Goal: Transaction & Acquisition: Purchase product/service

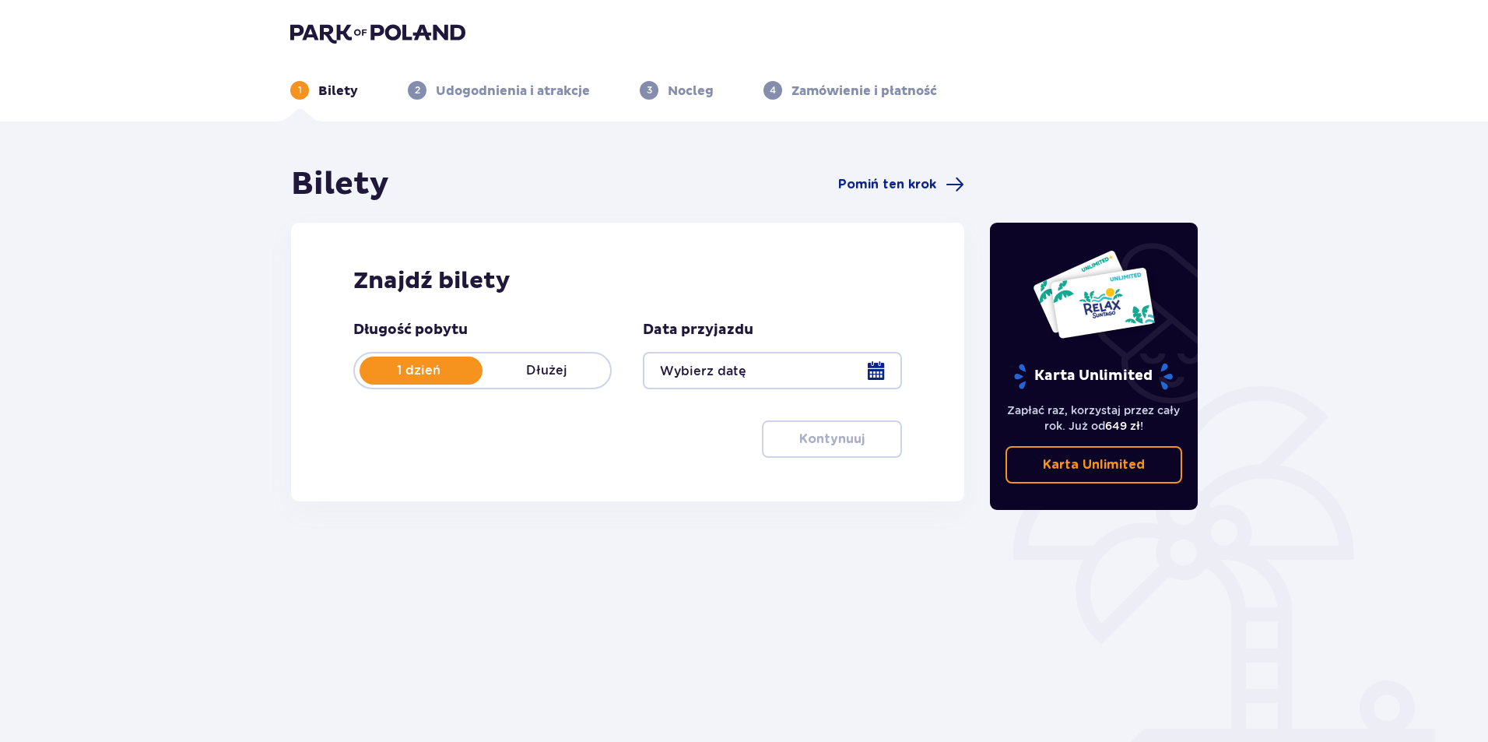
click at [832, 367] on div at bounding box center [772, 370] width 258 height 37
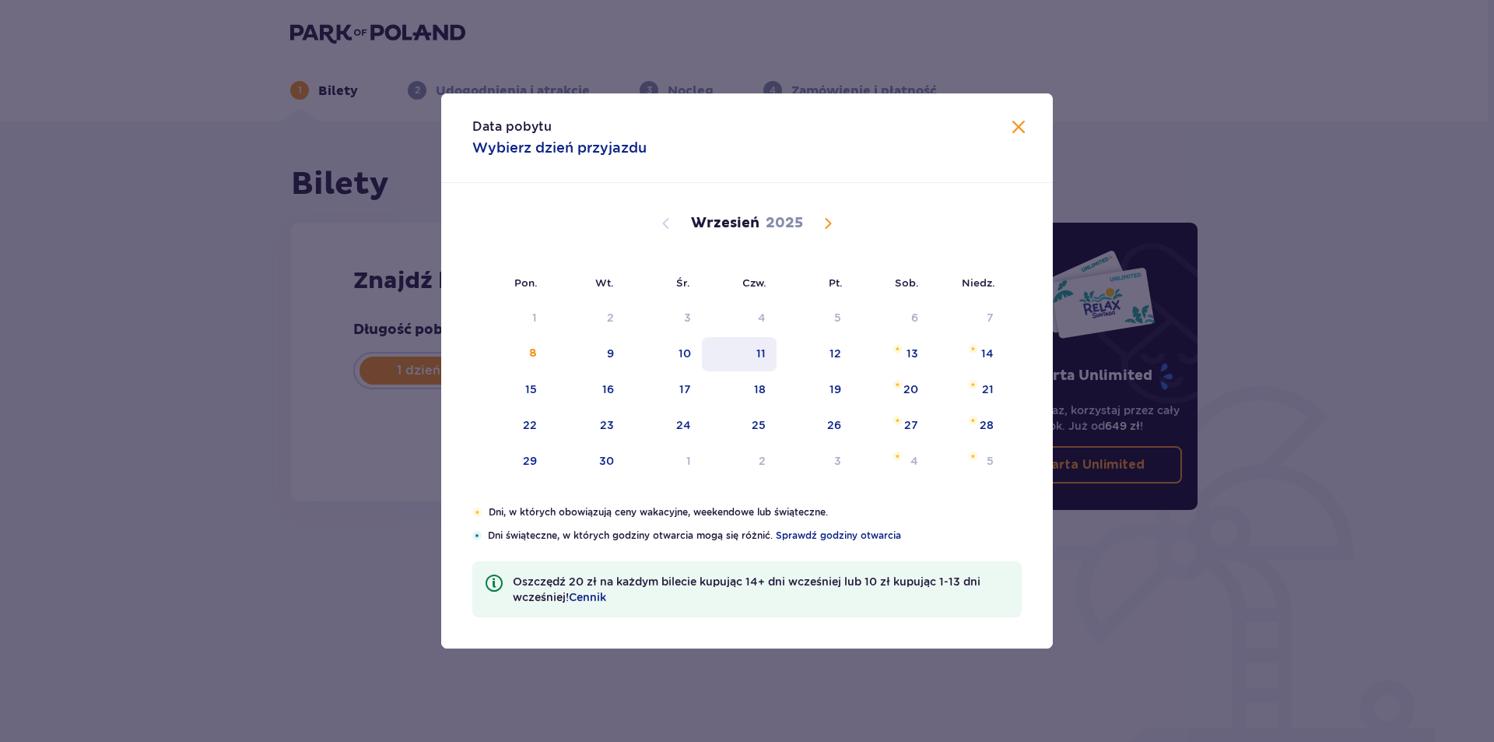
click at [771, 363] on div "11" at bounding box center [739, 354] width 75 height 34
type input "11.09.25"
click at [376, 423] on div "Długość pobytu 1 dzień Dłużej Data przyjazdu 11.09.25 Data pobytu 11.09.2025 Po…" at bounding box center [627, 389] width 549 height 137
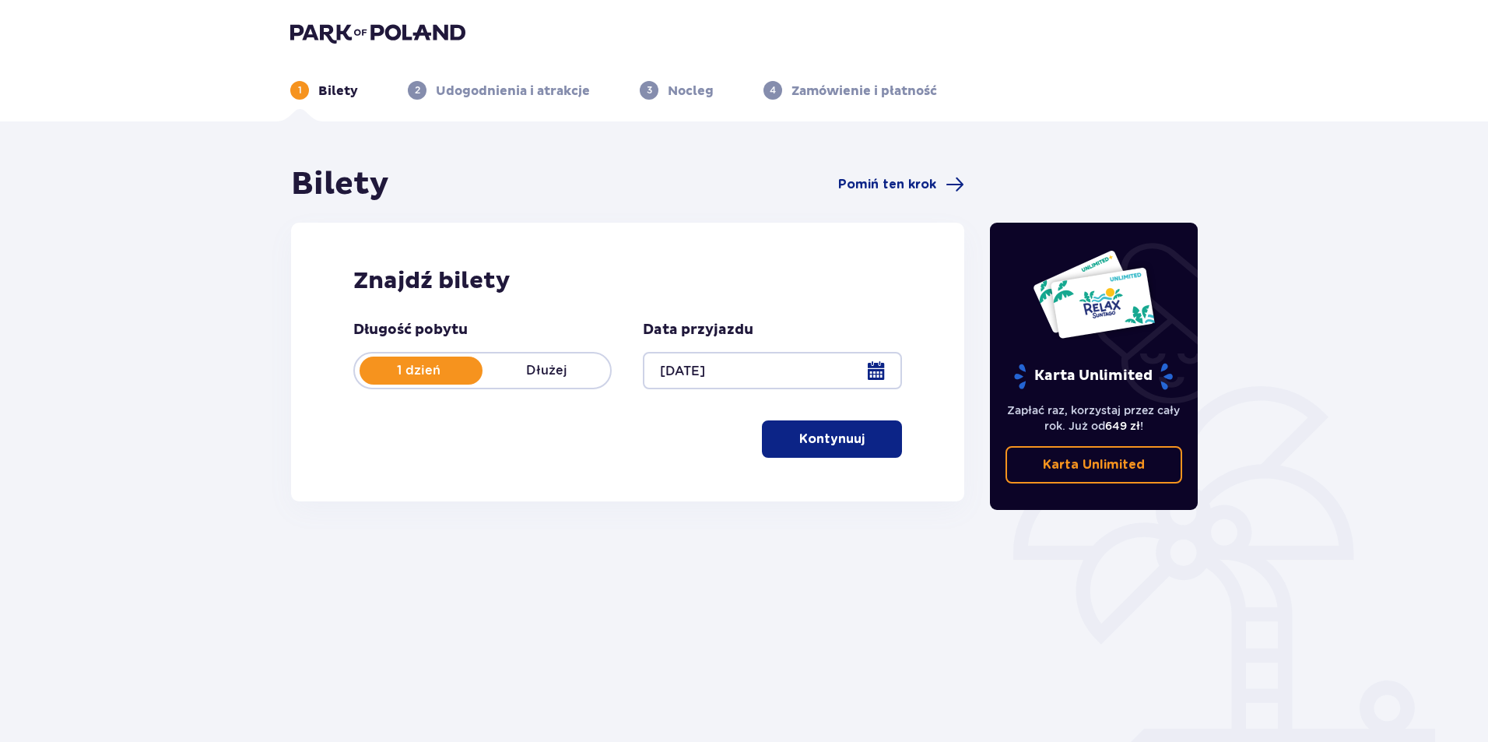
click at [808, 435] on p "Kontynuuj" at bounding box center [831, 438] width 65 height 17
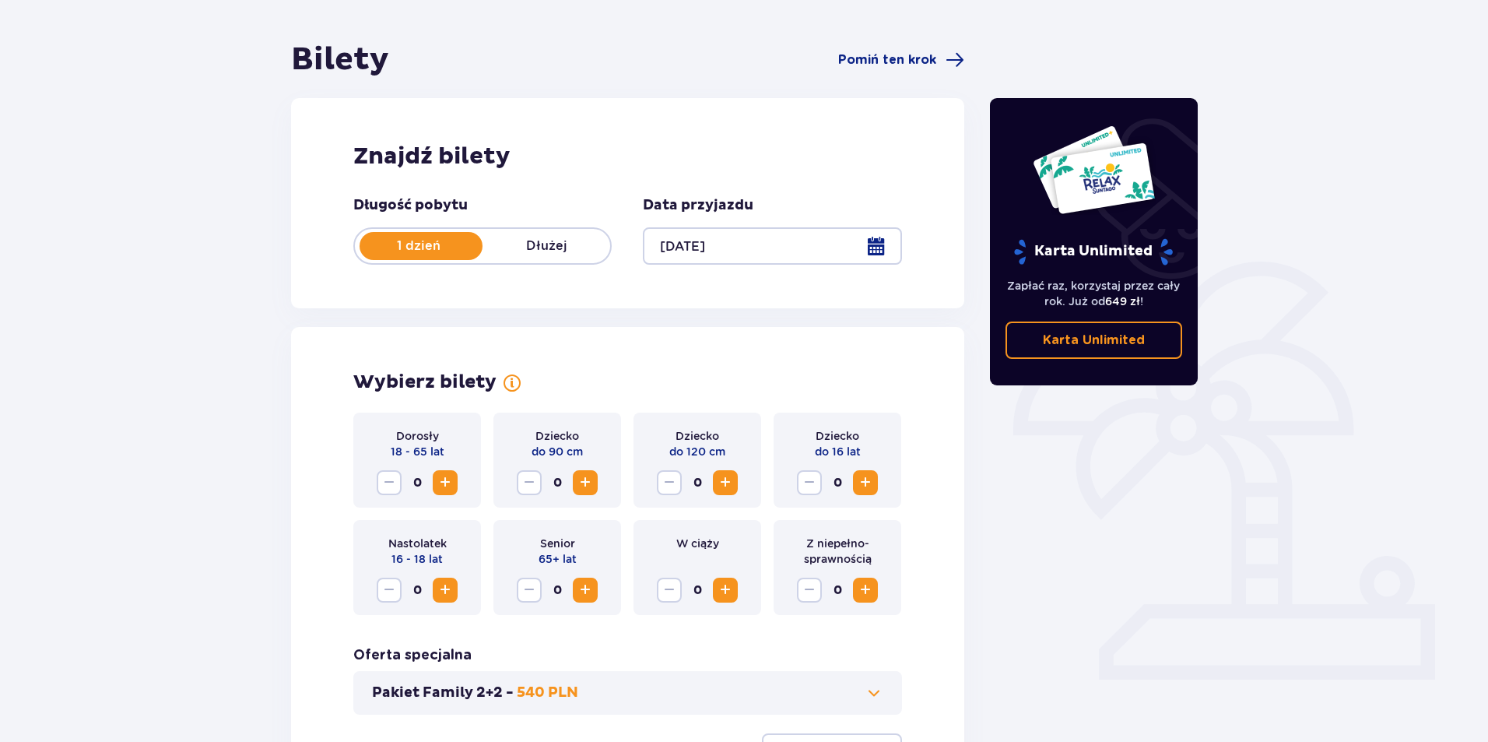
scroll to position [212, 0]
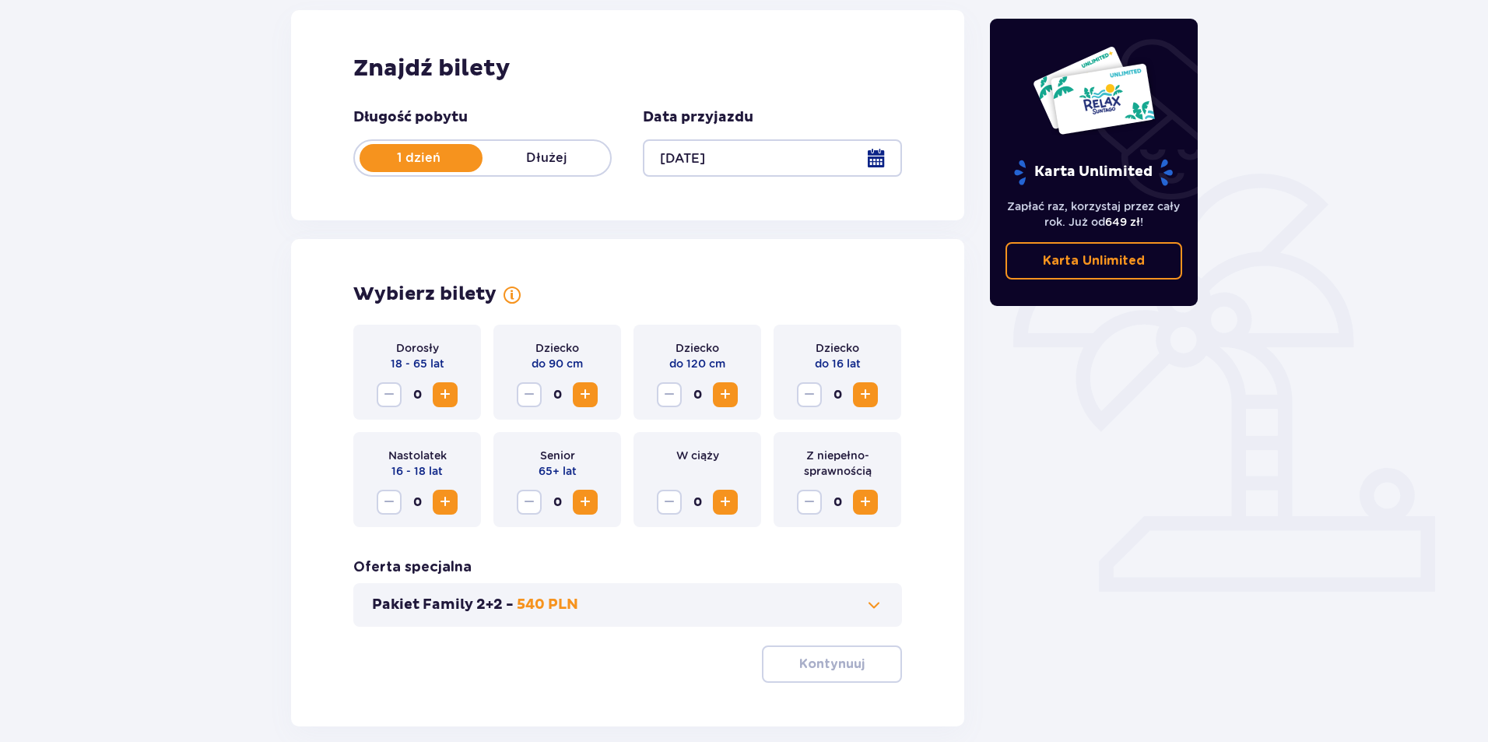
click at [441, 397] on span "Increase" at bounding box center [445, 394] width 19 height 19
click at [753, 585] on div "Pakiet Family 2+2 - 540 PLN" at bounding box center [627, 605] width 549 height 44
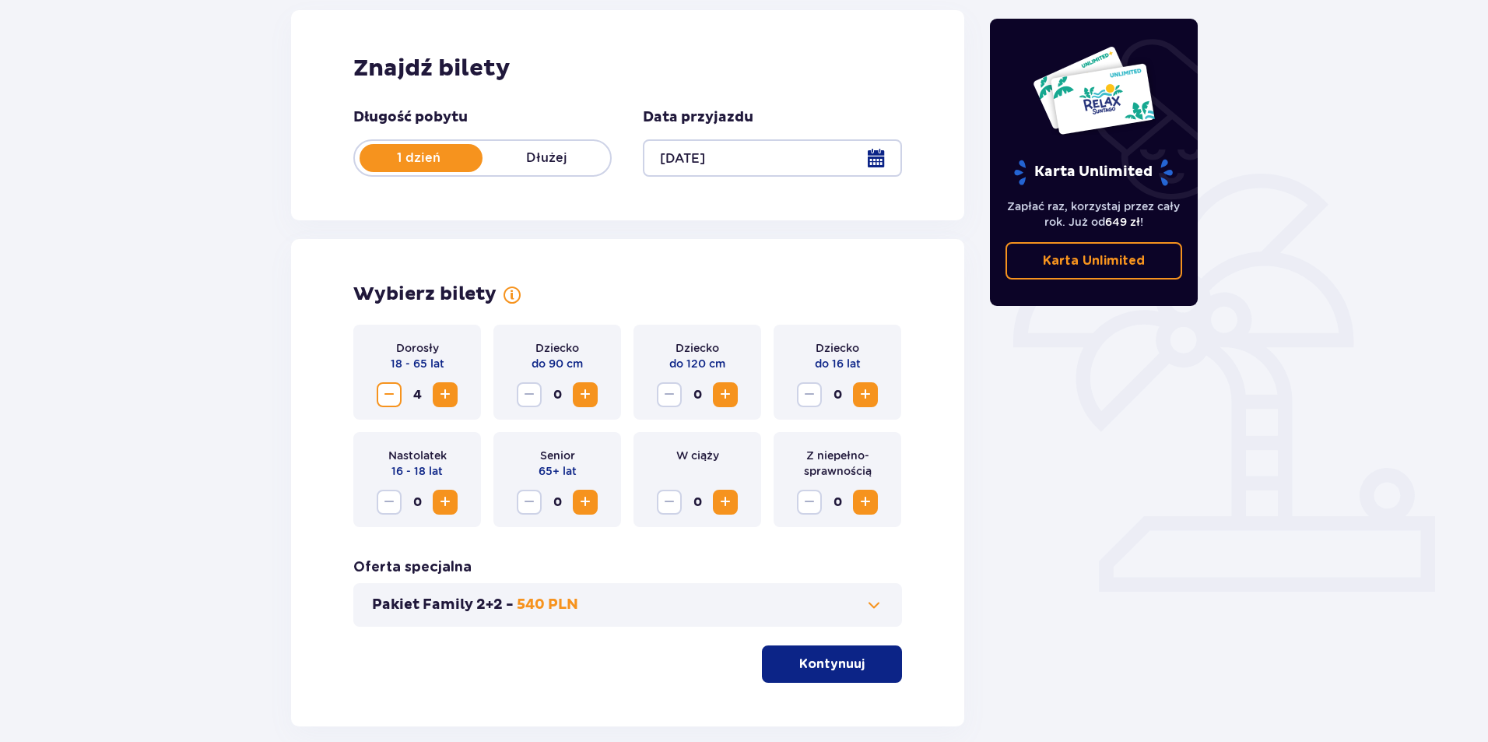
click at [751, 598] on button "Pakiet Family 2+2 - 540 PLN" at bounding box center [627, 604] width 511 height 19
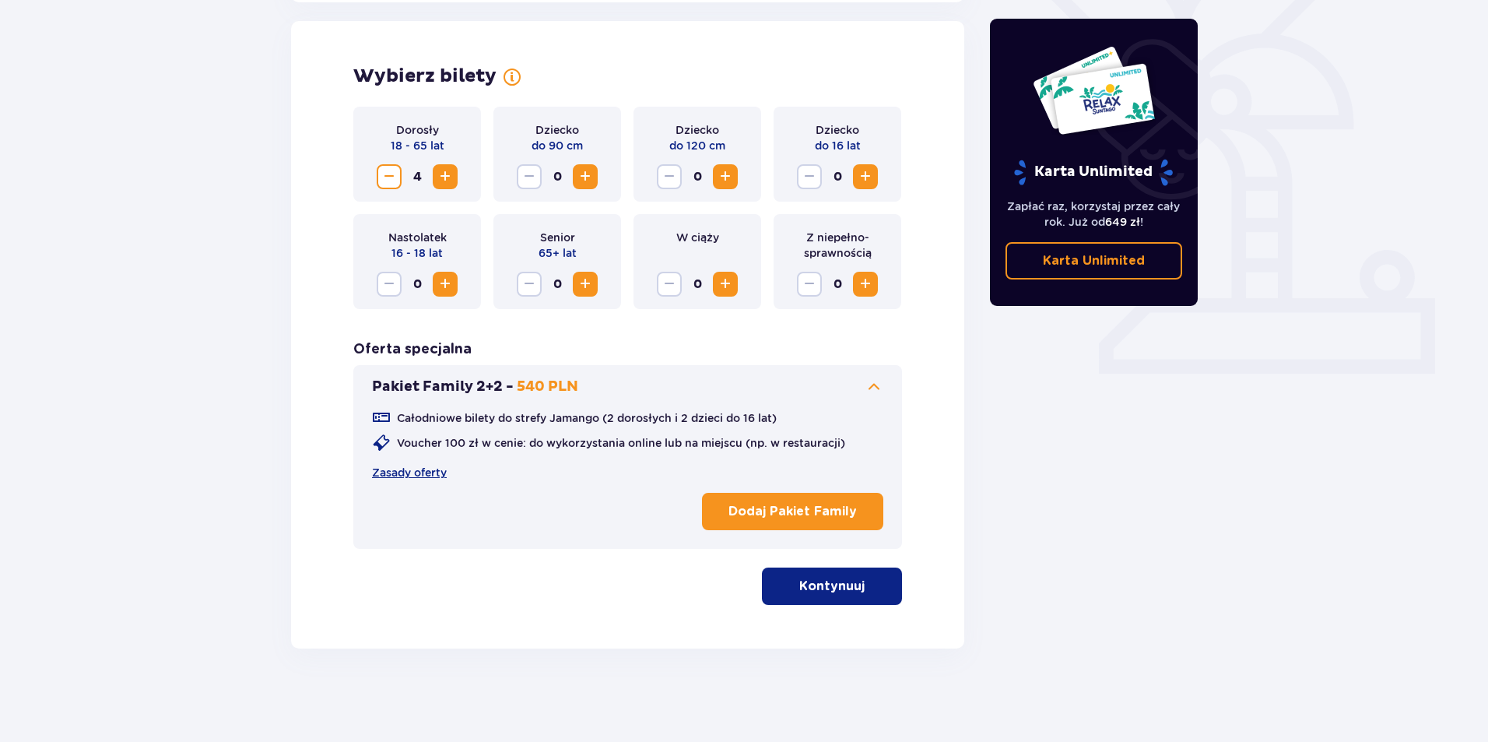
scroll to position [353, 0]
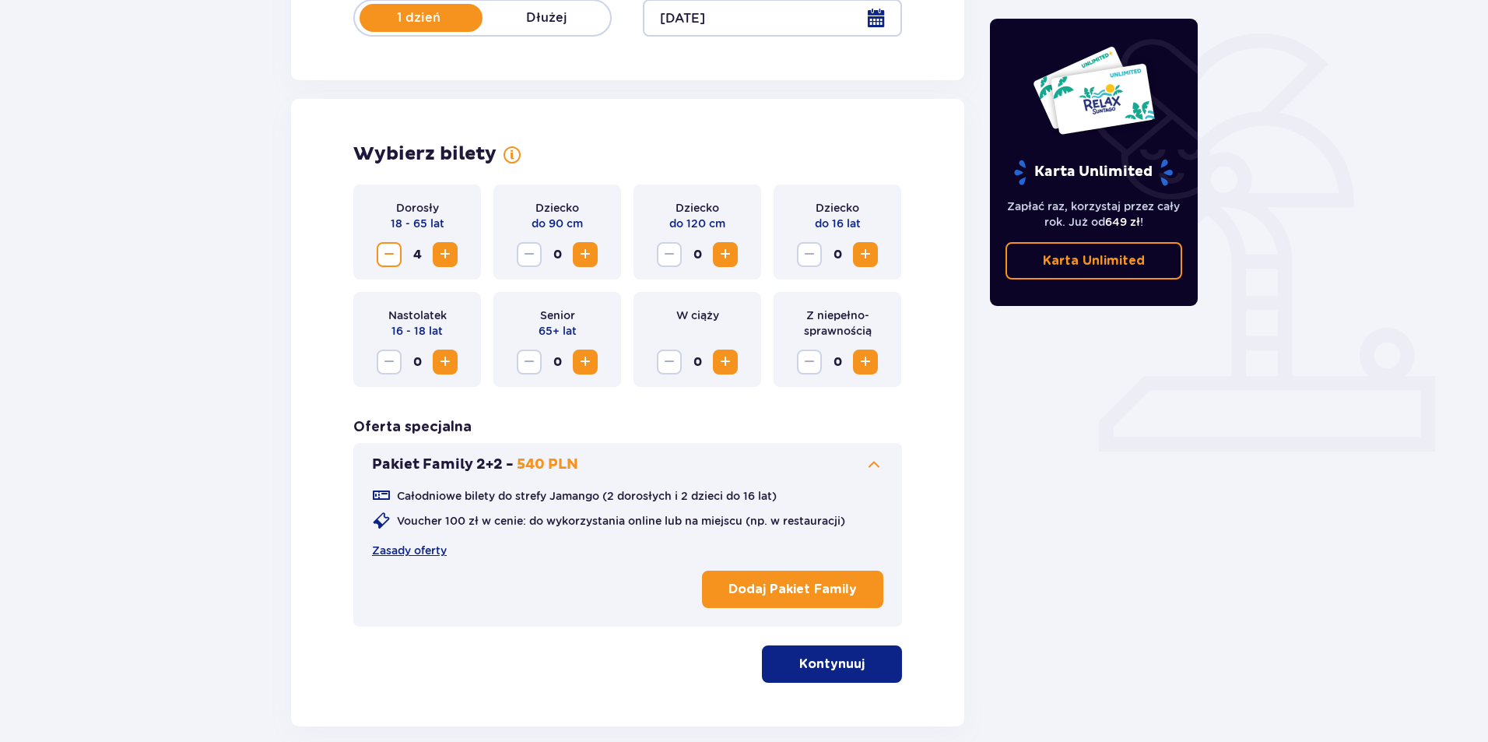
click at [862, 459] on button "Pakiet Family 2+2 - 540 PLN" at bounding box center [627, 464] width 511 height 19
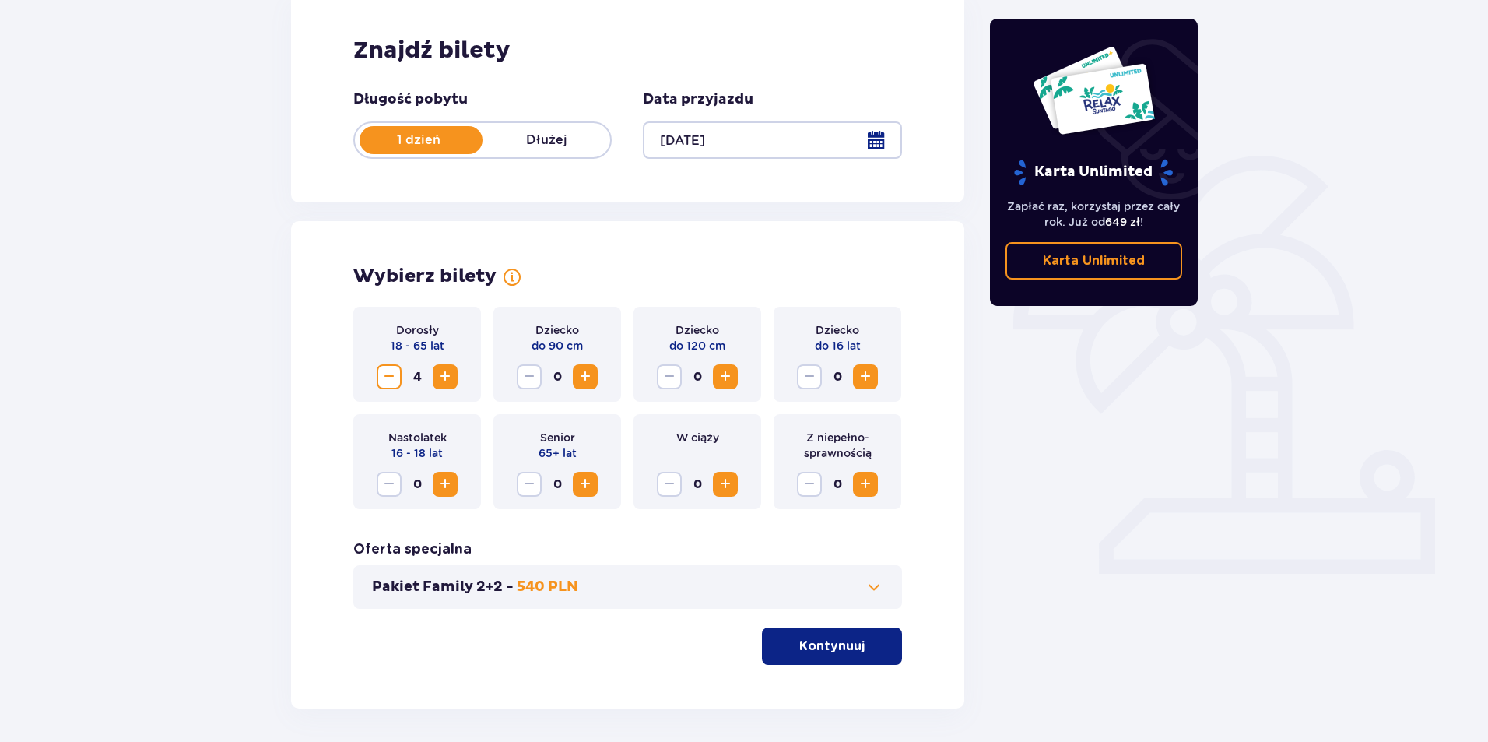
scroll to position [57, 0]
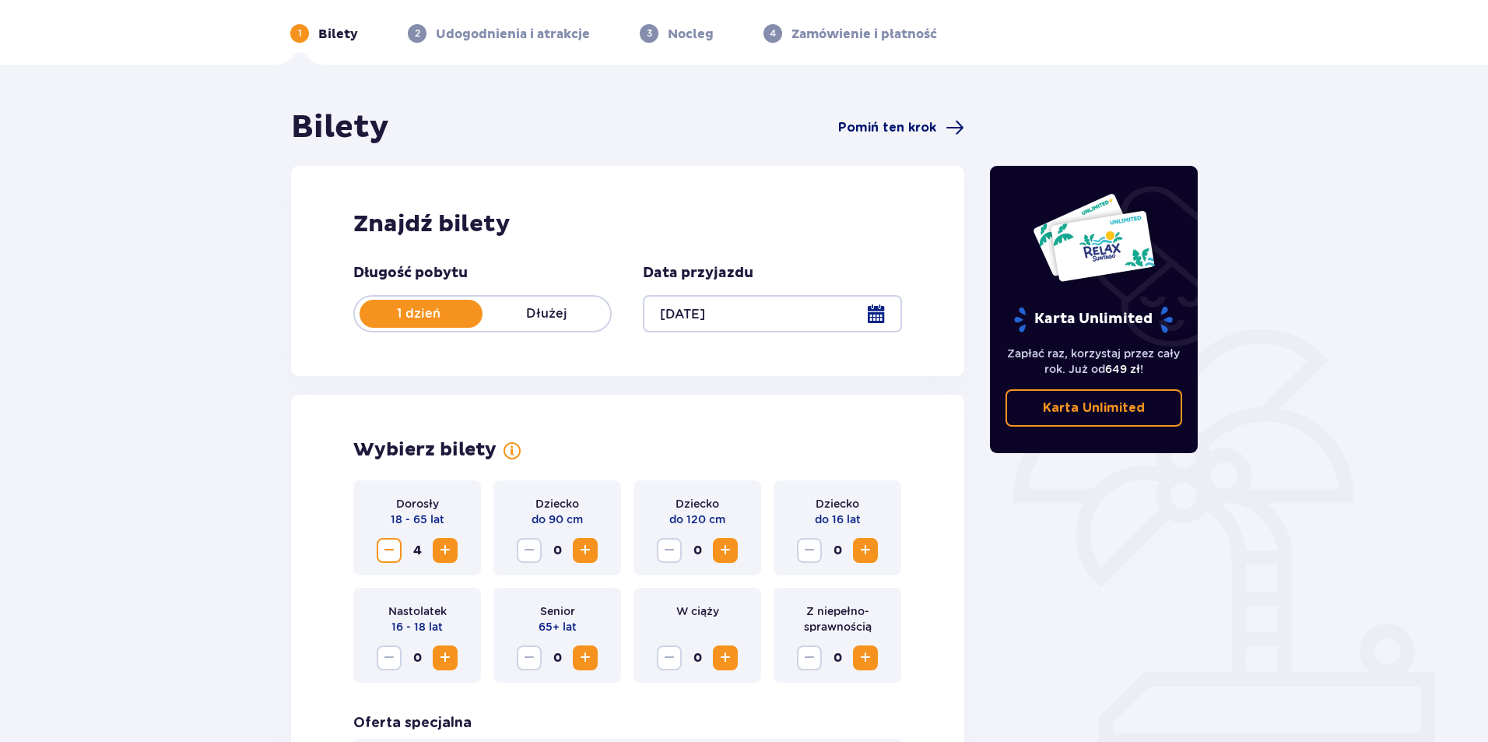
click at [904, 126] on span "Pomiń ten krok" at bounding box center [887, 127] width 98 height 17
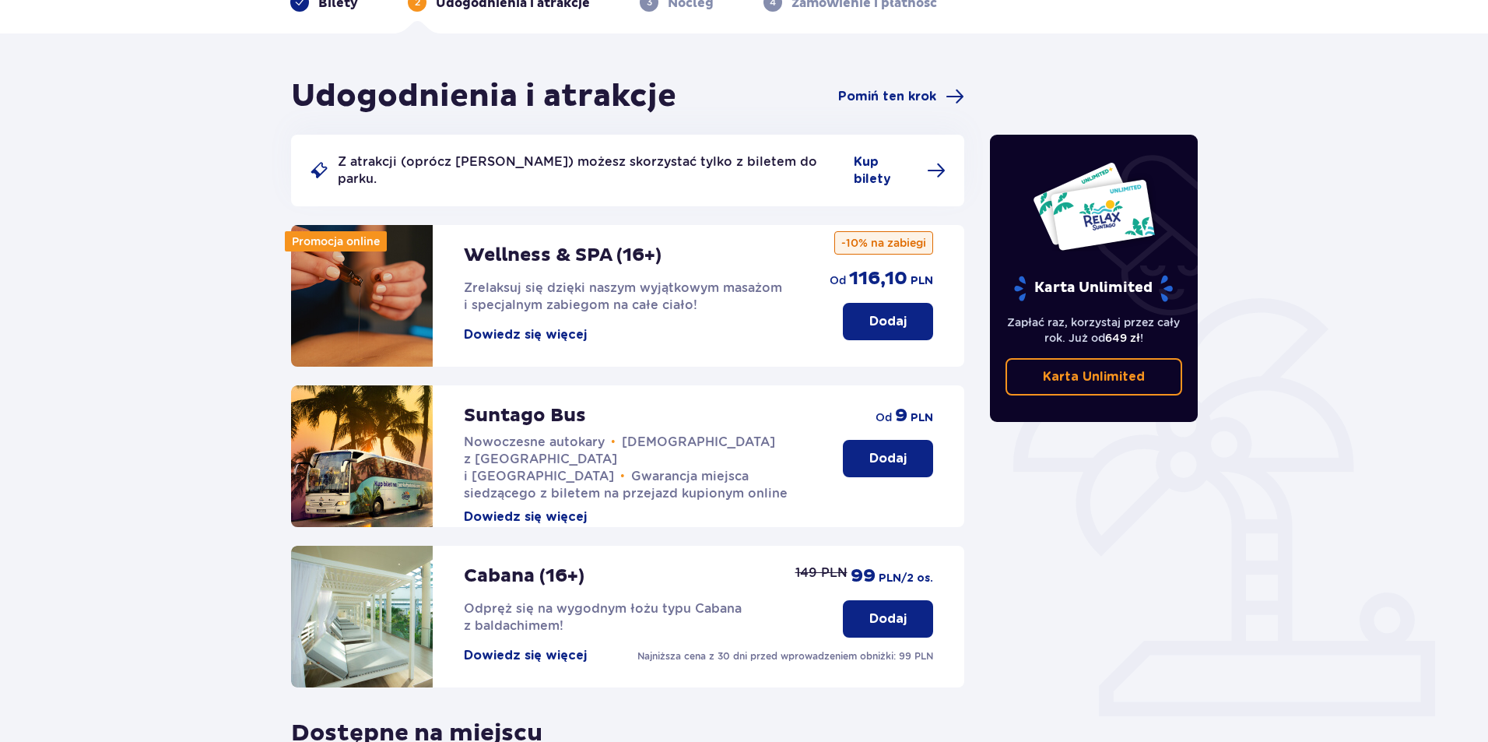
scroll to position [77, 0]
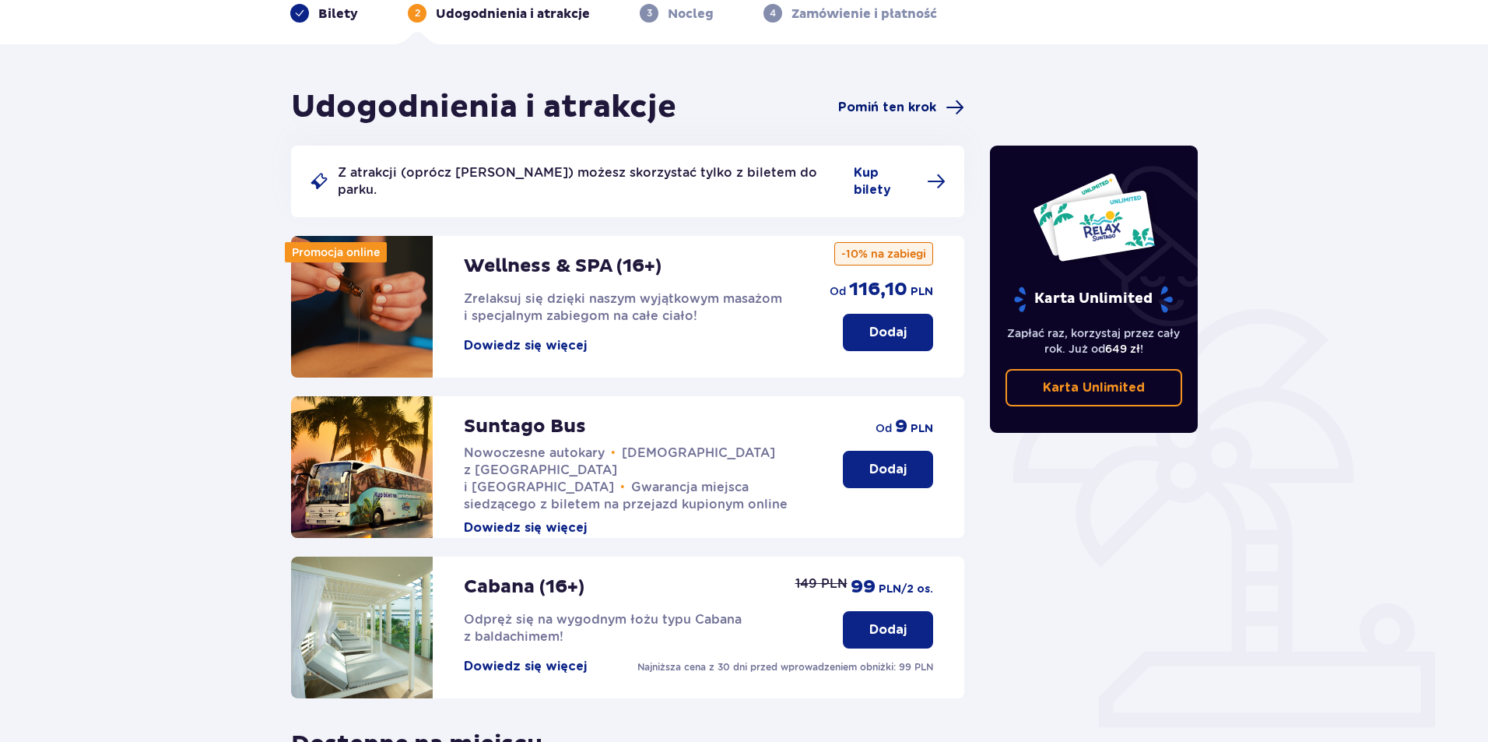
click at [900, 107] on span "Pomiń ten krok" at bounding box center [887, 107] width 98 height 17
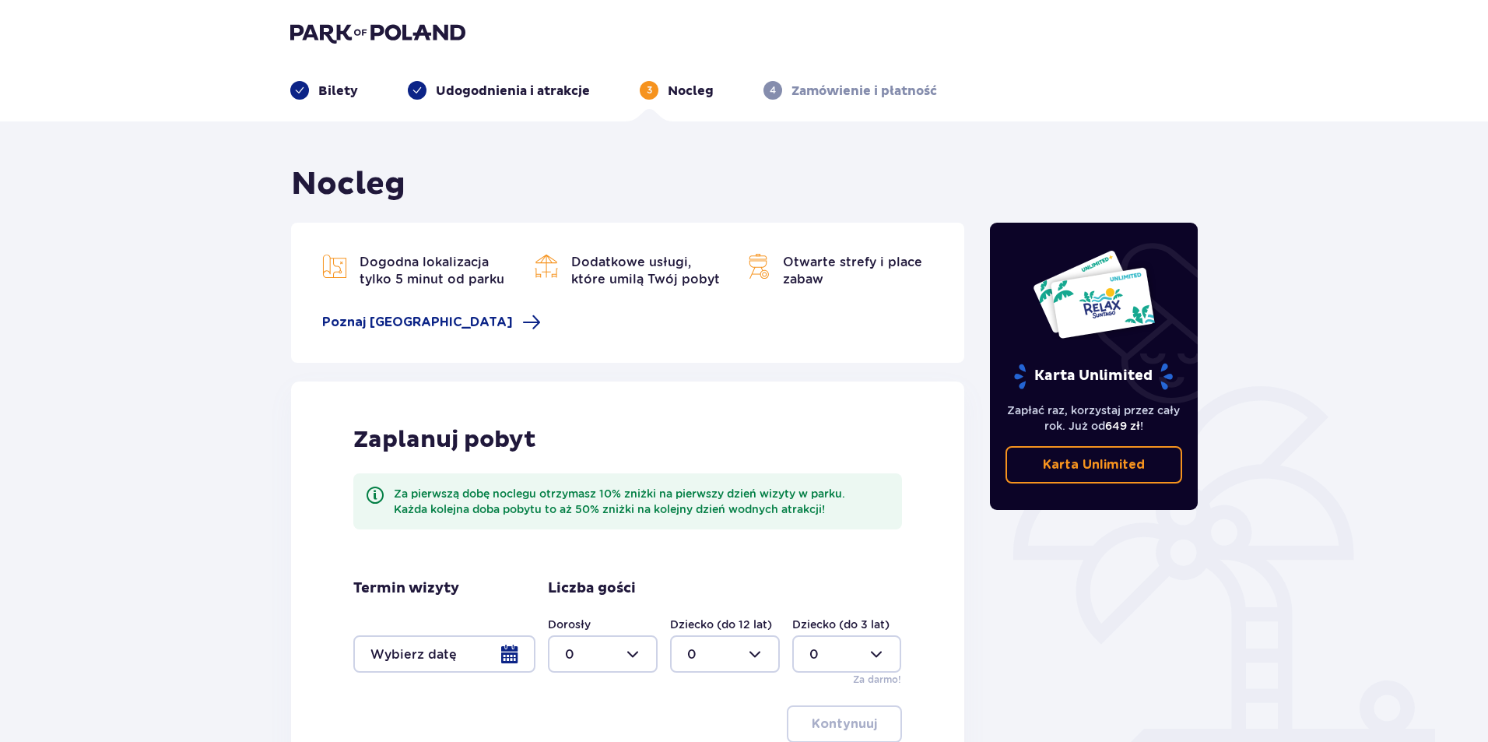
click at [483, 99] on p "Udogodnienia i atrakcje" at bounding box center [513, 91] width 154 height 17
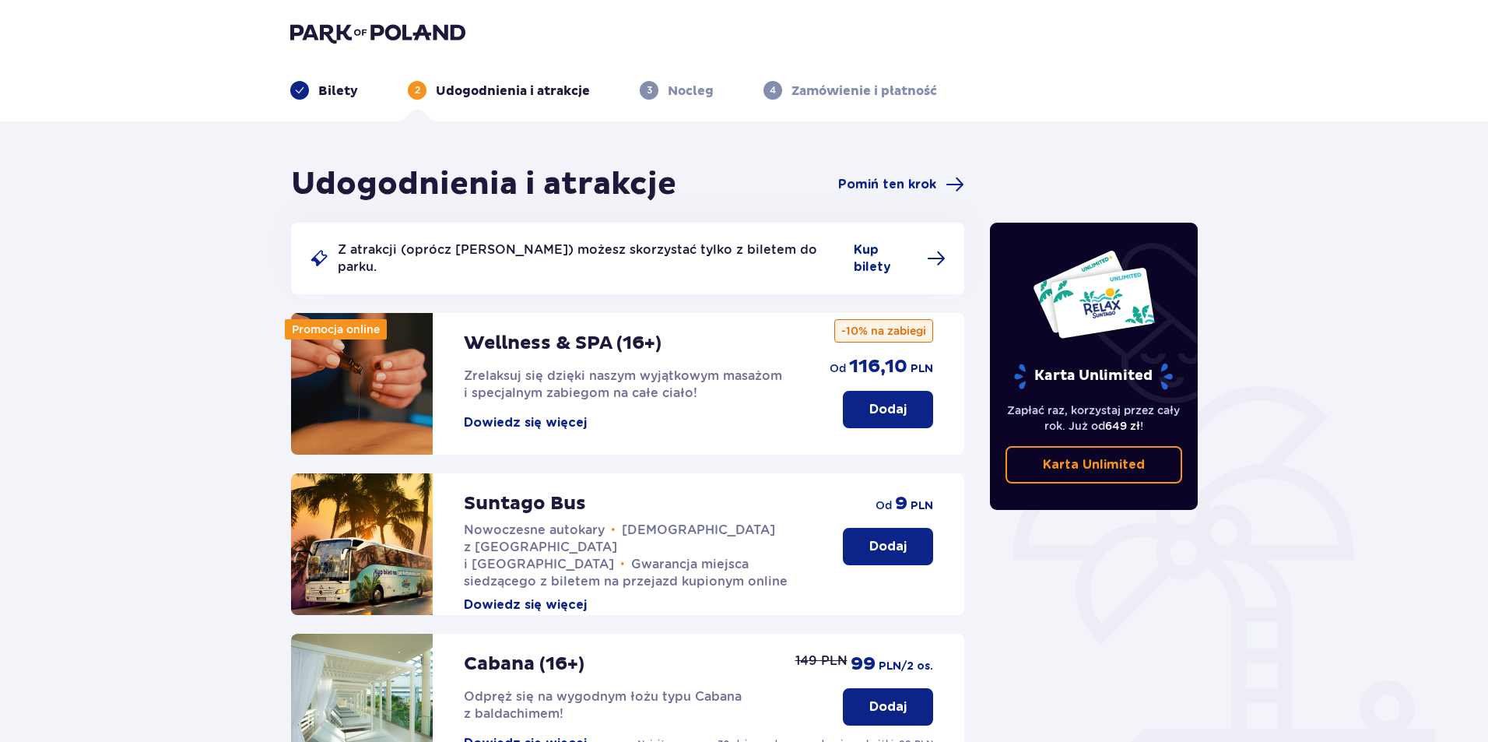
click at [354, 85] on p "Bilety" at bounding box center [338, 91] width 40 height 17
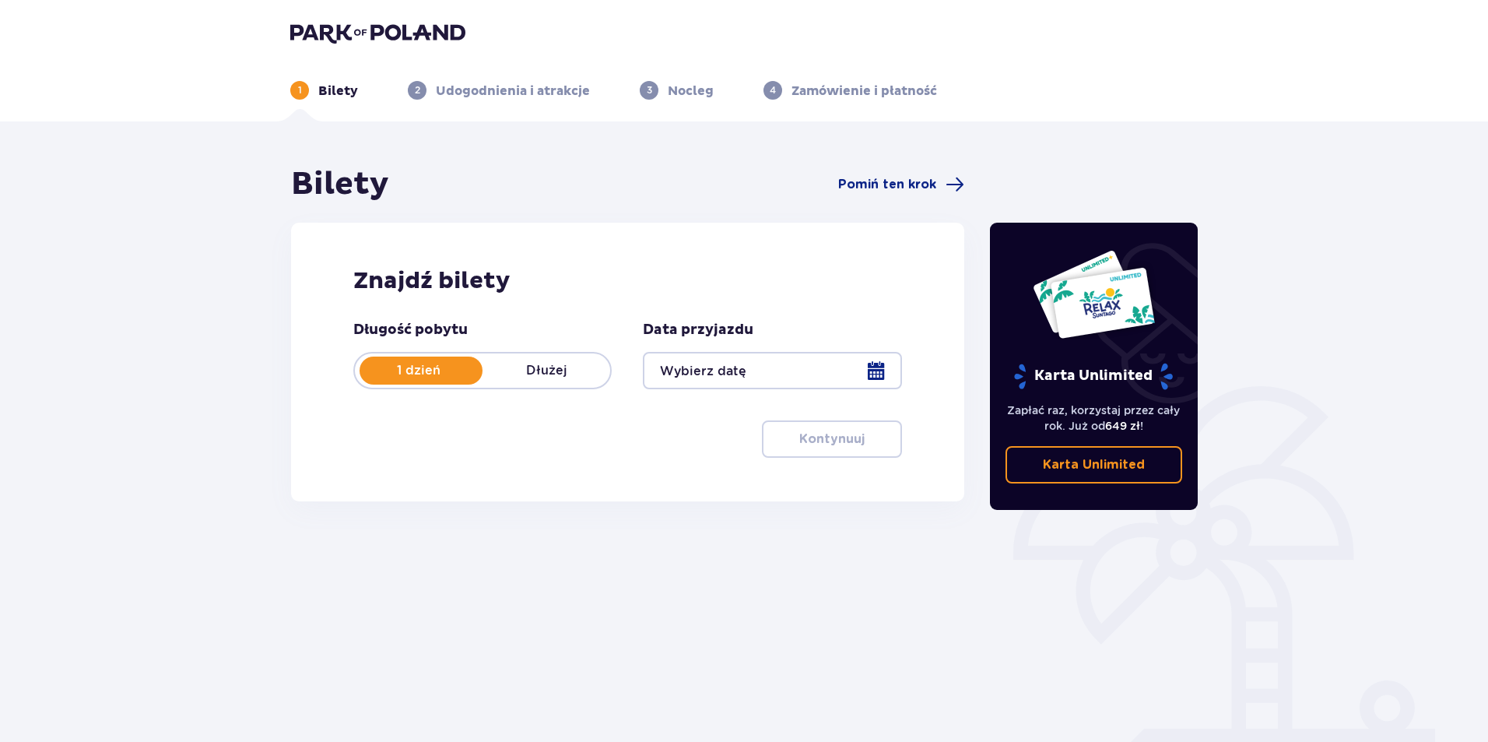
click at [737, 376] on div at bounding box center [772, 370] width 258 height 37
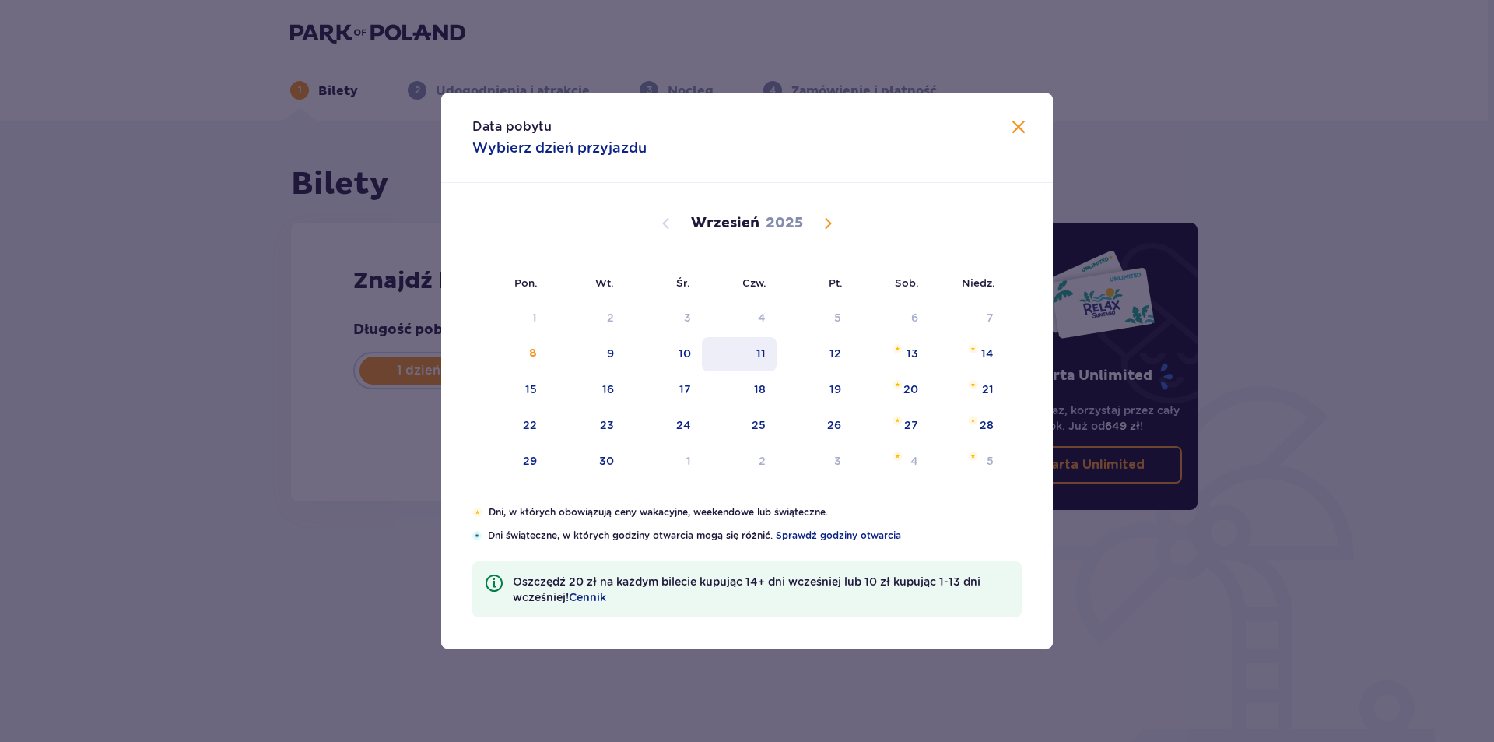
click at [760, 353] on div "11" at bounding box center [761, 354] width 9 height 16
type input "11.09.25"
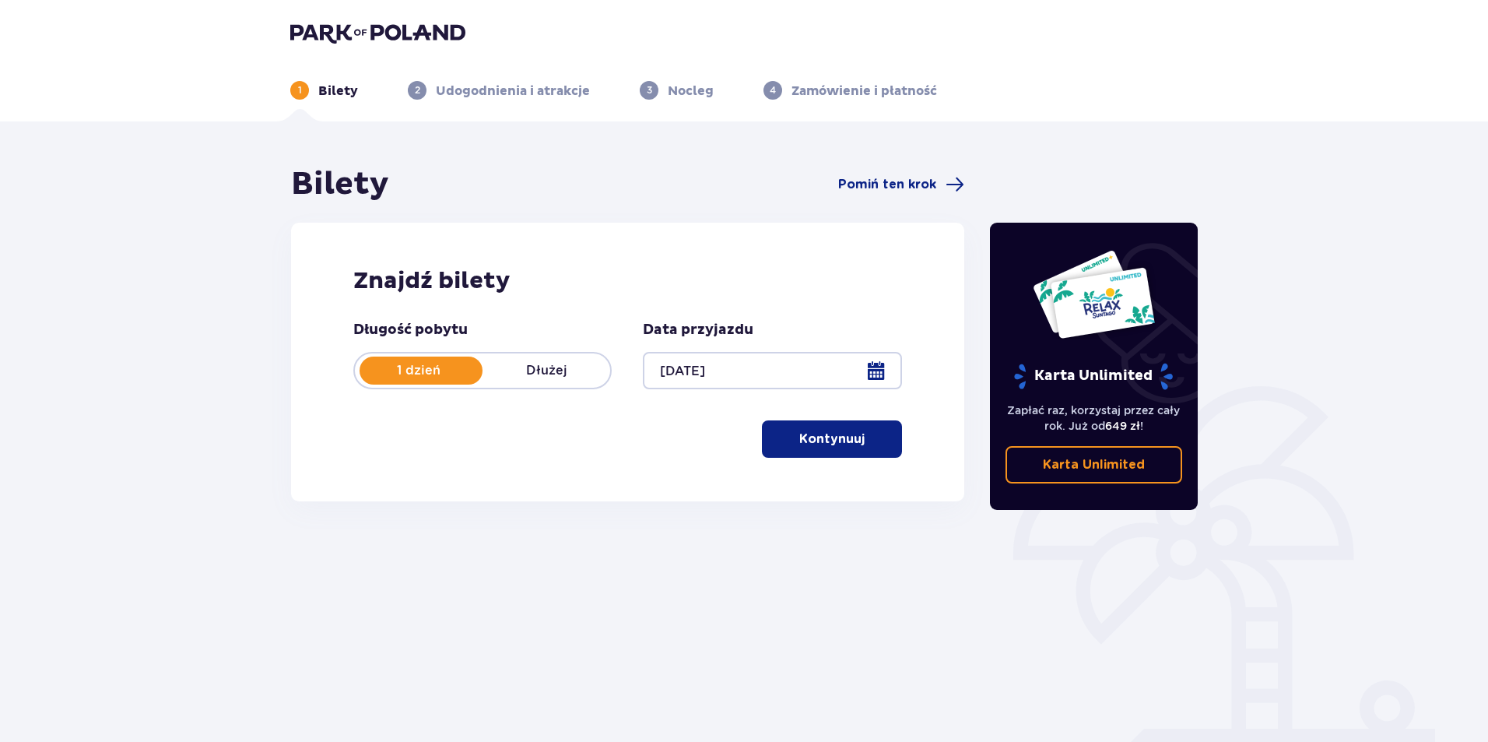
click at [759, 434] on div "Długość pobytu 1 dzień Dłużej Data przyjazdu 11.09.25 Kontynuuj" at bounding box center [627, 389] width 549 height 137
click at [773, 434] on button "Kontynuuj" at bounding box center [832, 438] width 140 height 37
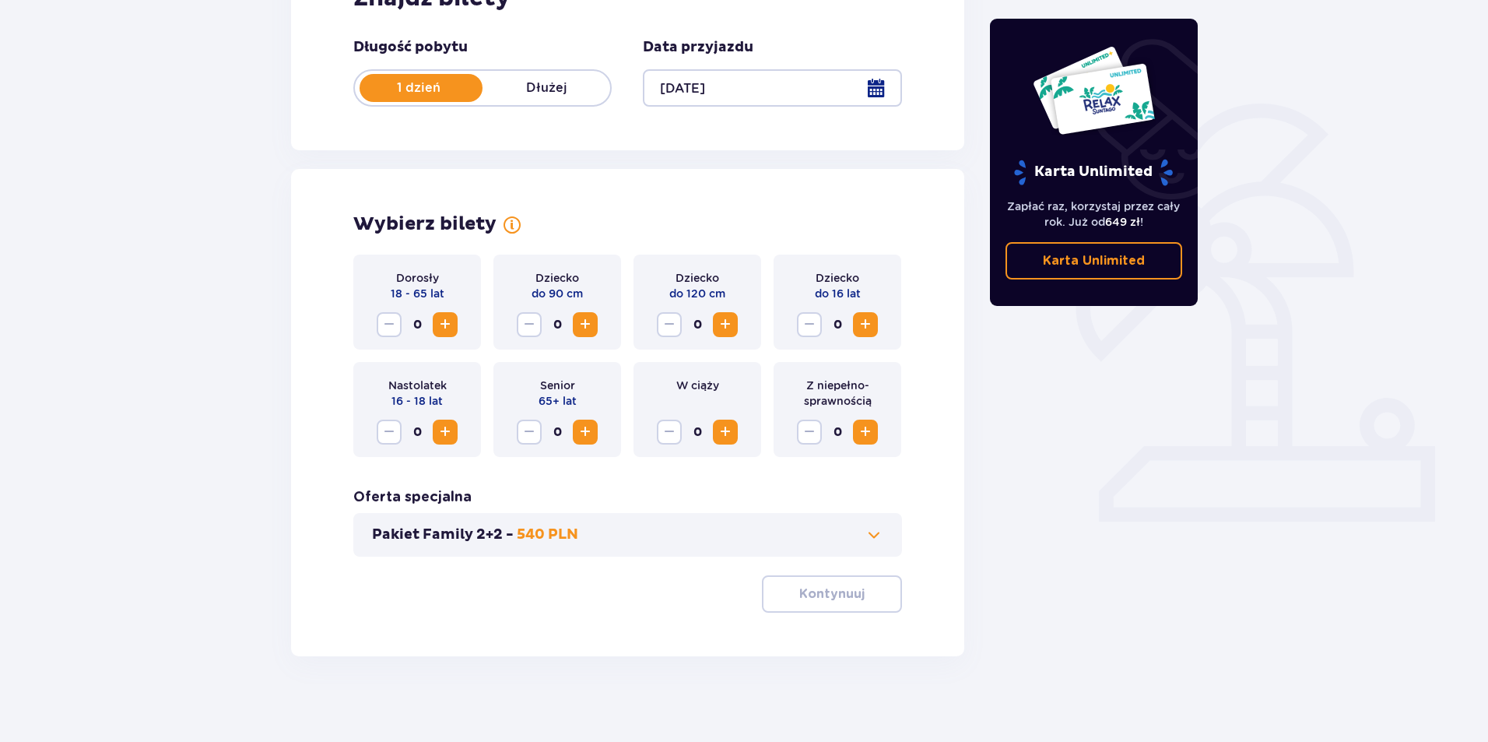
scroll to position [290, 0]
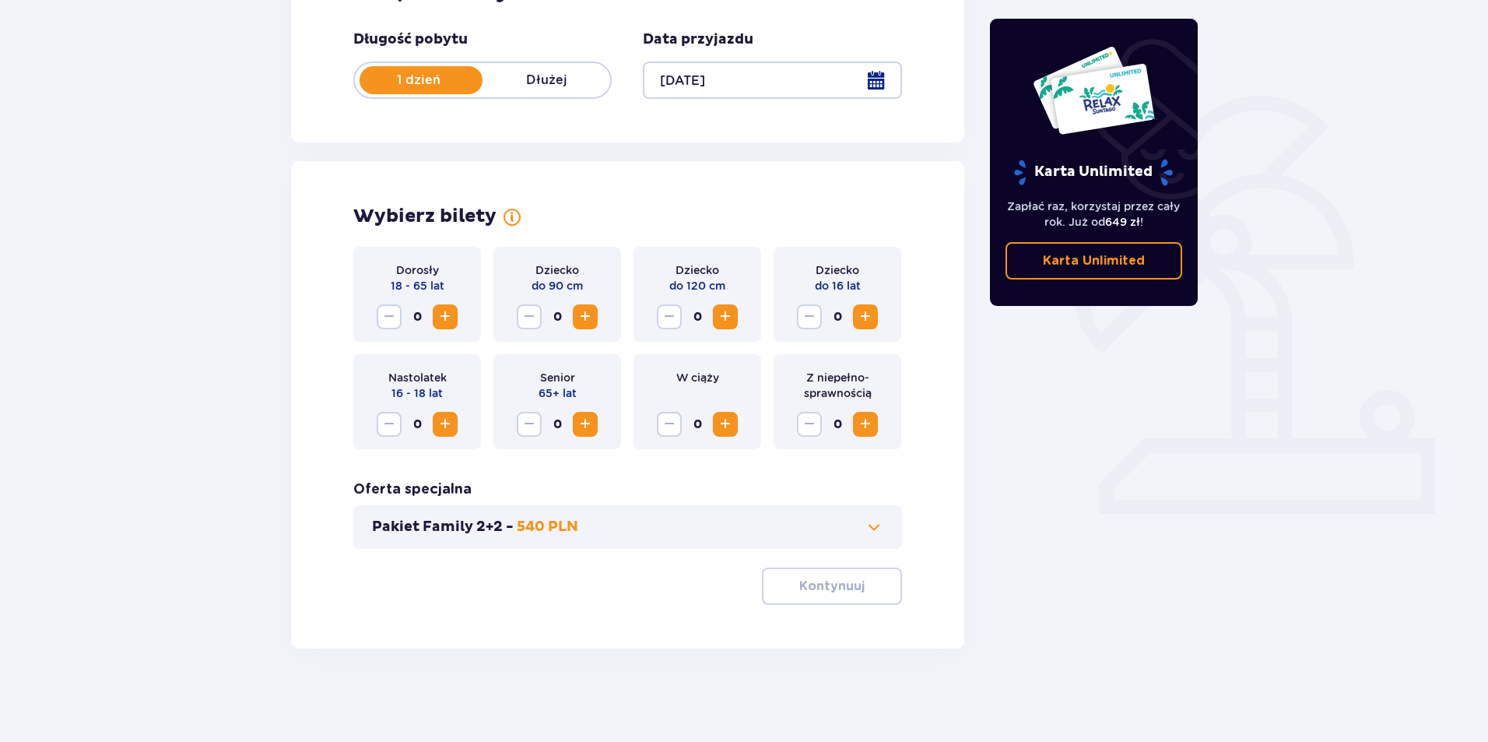
click at [452, 299] on div "Dorosły 18 - 65 lat 0" at bounding box center [417, 294] width 128 height 95
click at [439, 325] on span "Increase" at bounding box center [445, 316] width 19 height 19
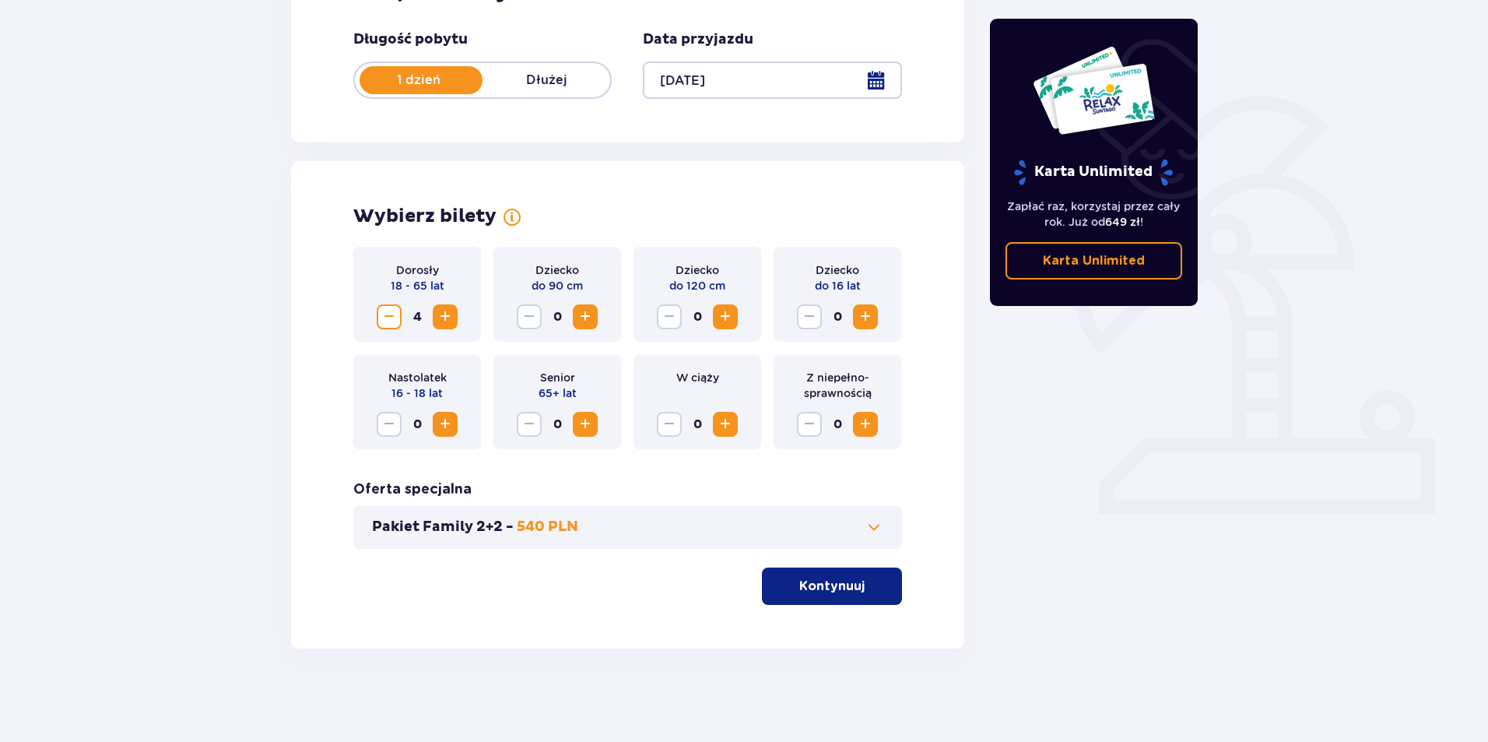
click at [876, 586] on span "button" at bounding box center [867, 586] width 19 height 19
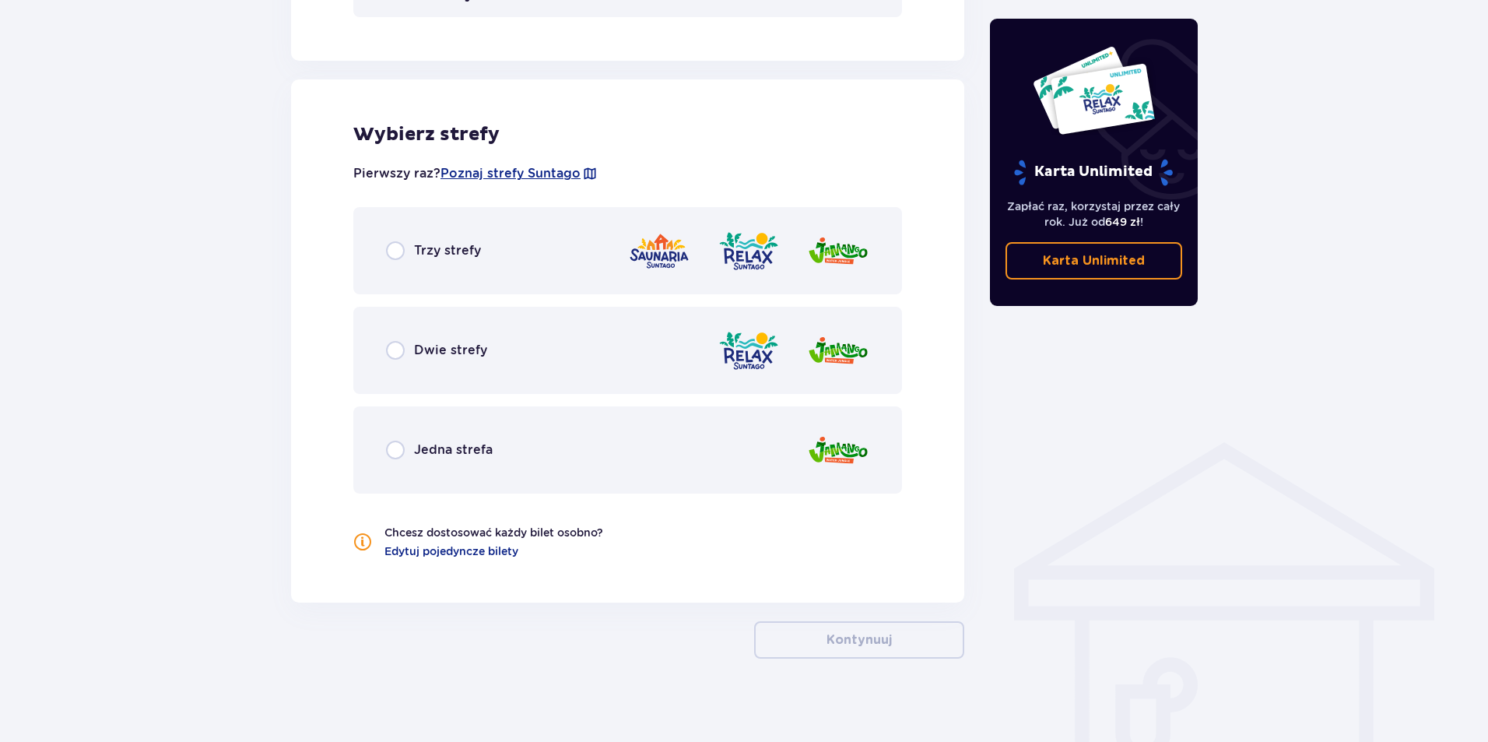
scroll to position [832, 0]
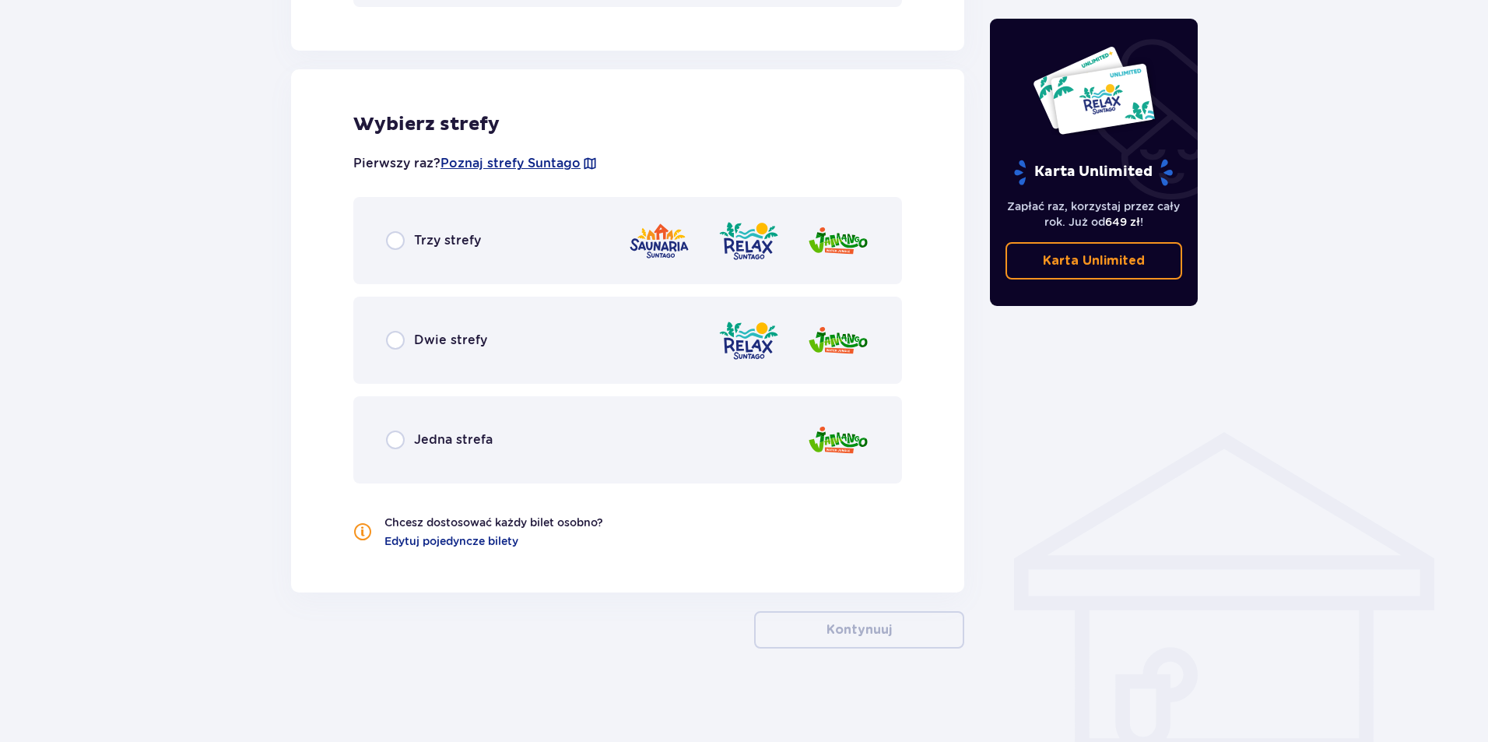
click at [460, 437] on p "Jedna strefa" at bounding box center [453, 439] width 79 height 17
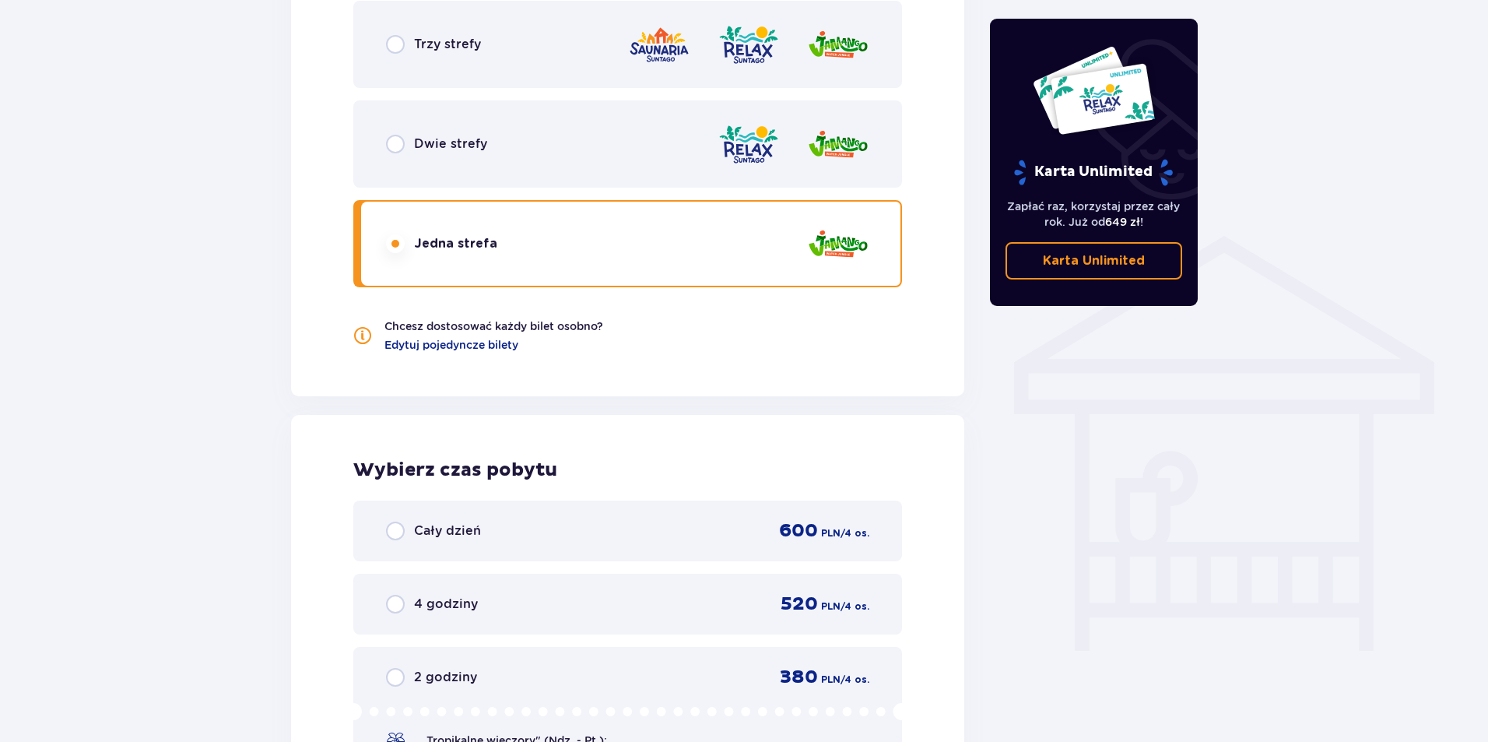
click at [469, 156] on div "Dwie strefy" at bounding box center [627, 143] width 549 height 87
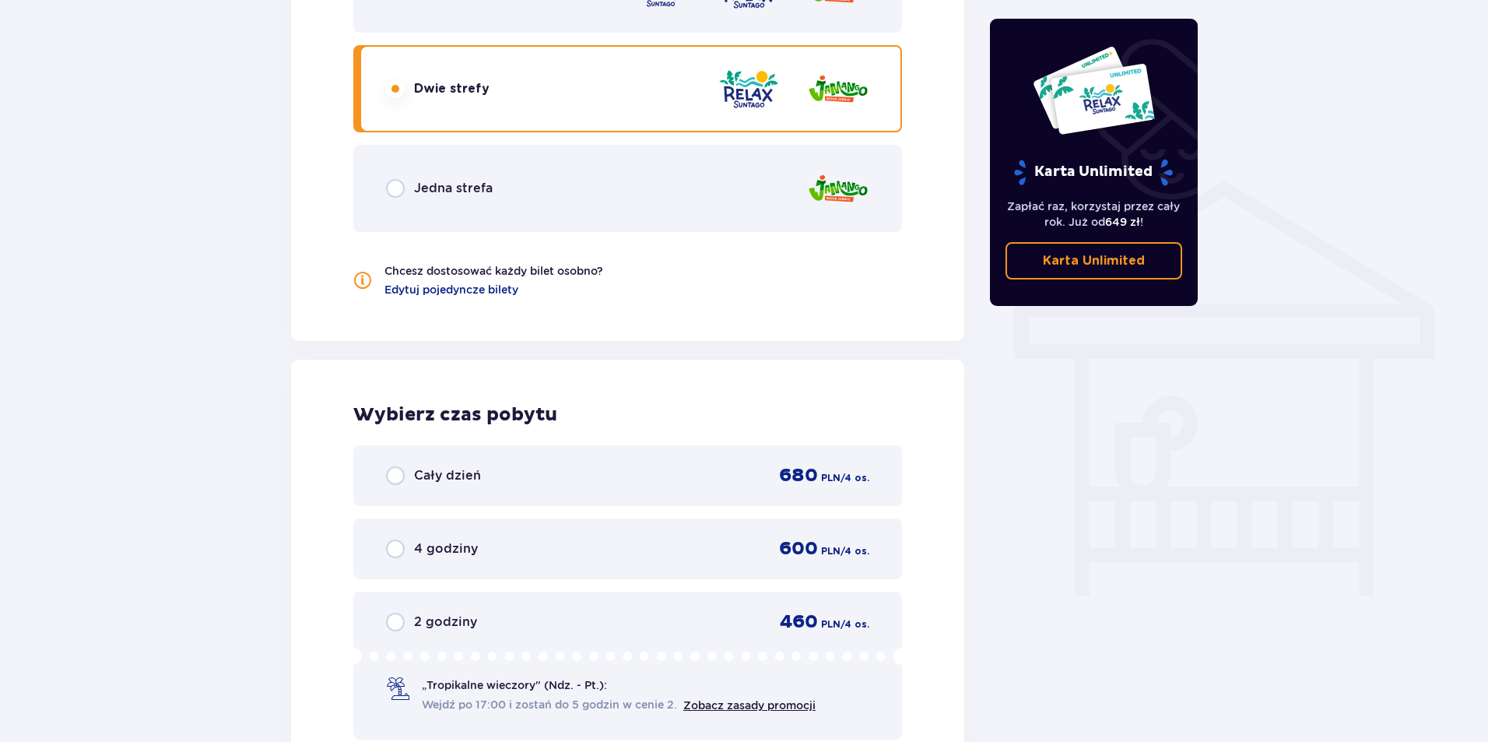
scroll to position [1028, 0]
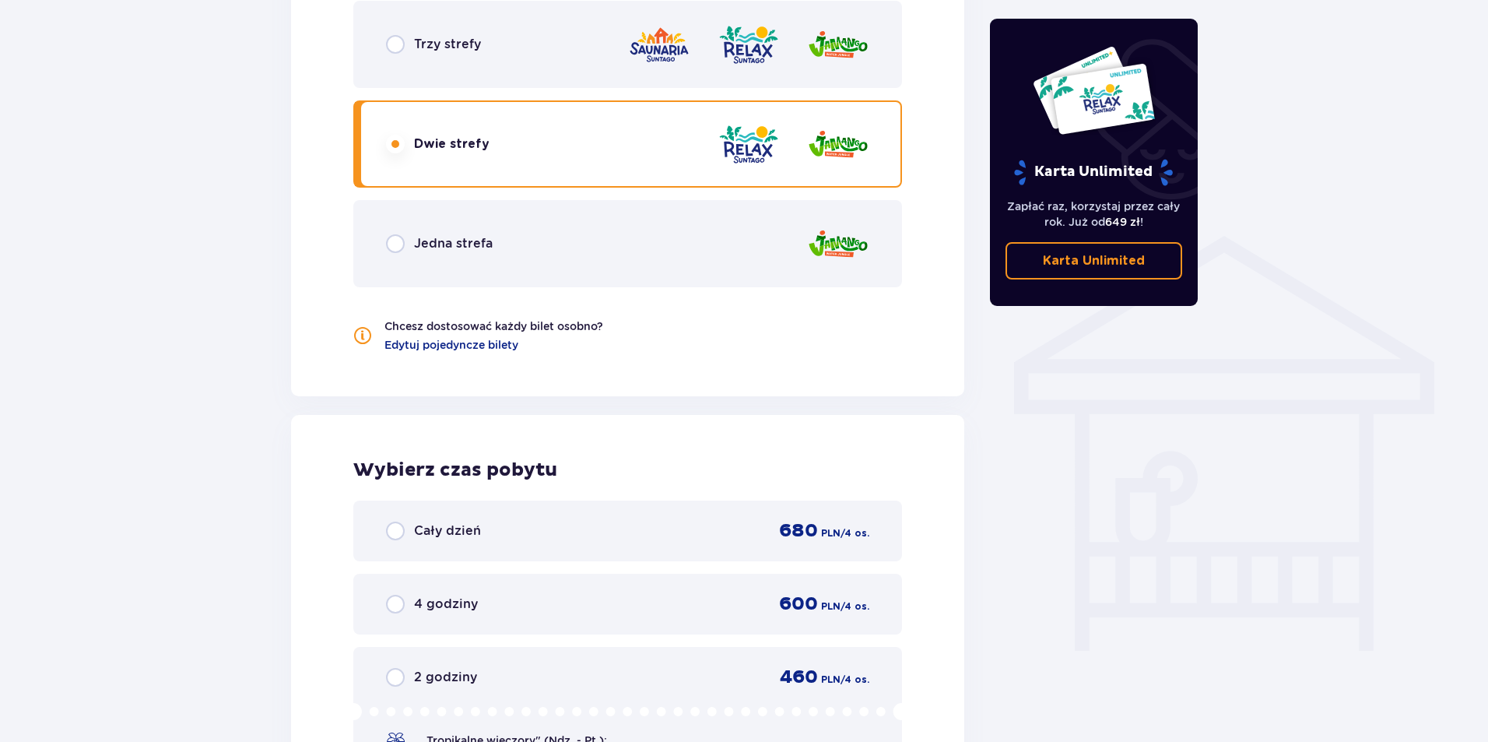
click at [497, 61] on div "Trzy strefy" at bounding box center [627, 44] width 549 height 87
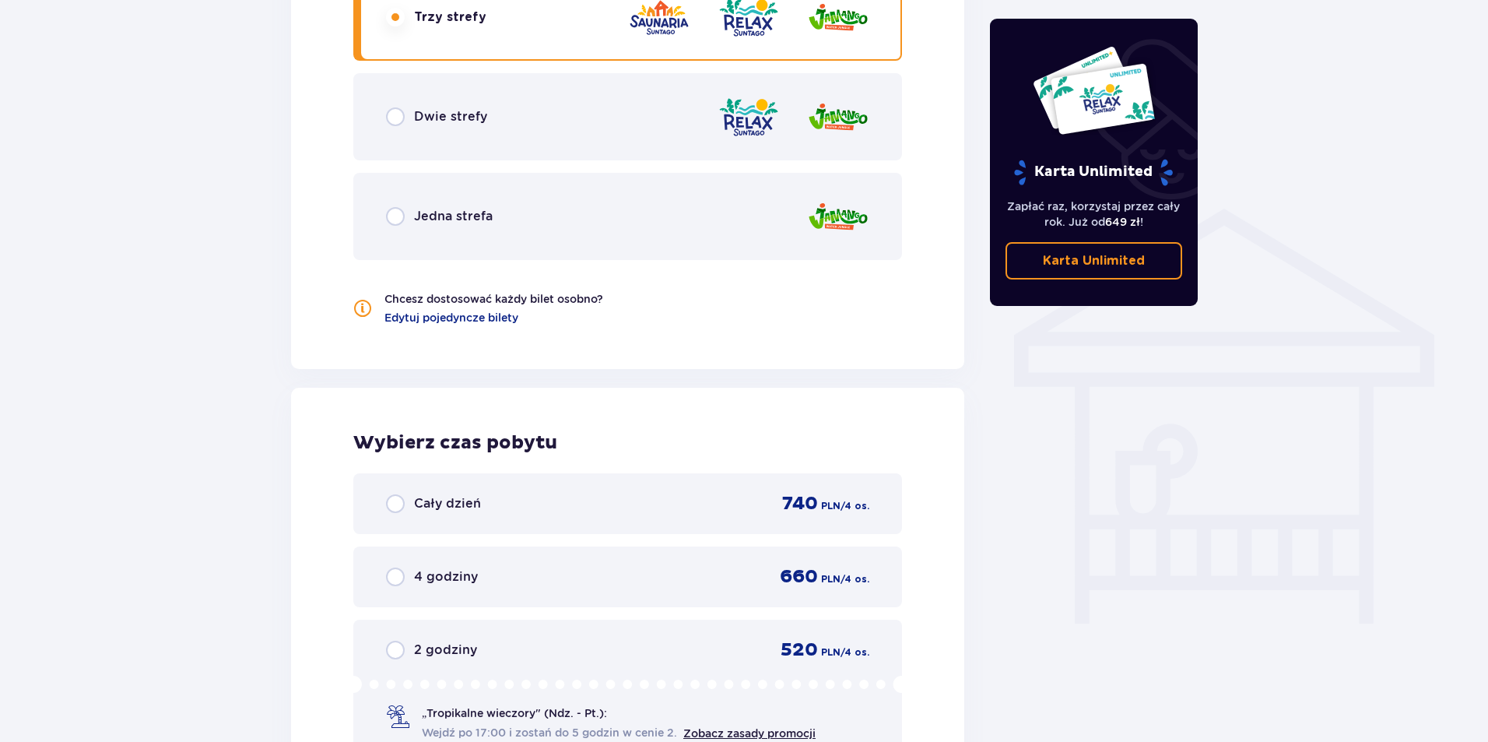
scroll to position [950, 0]
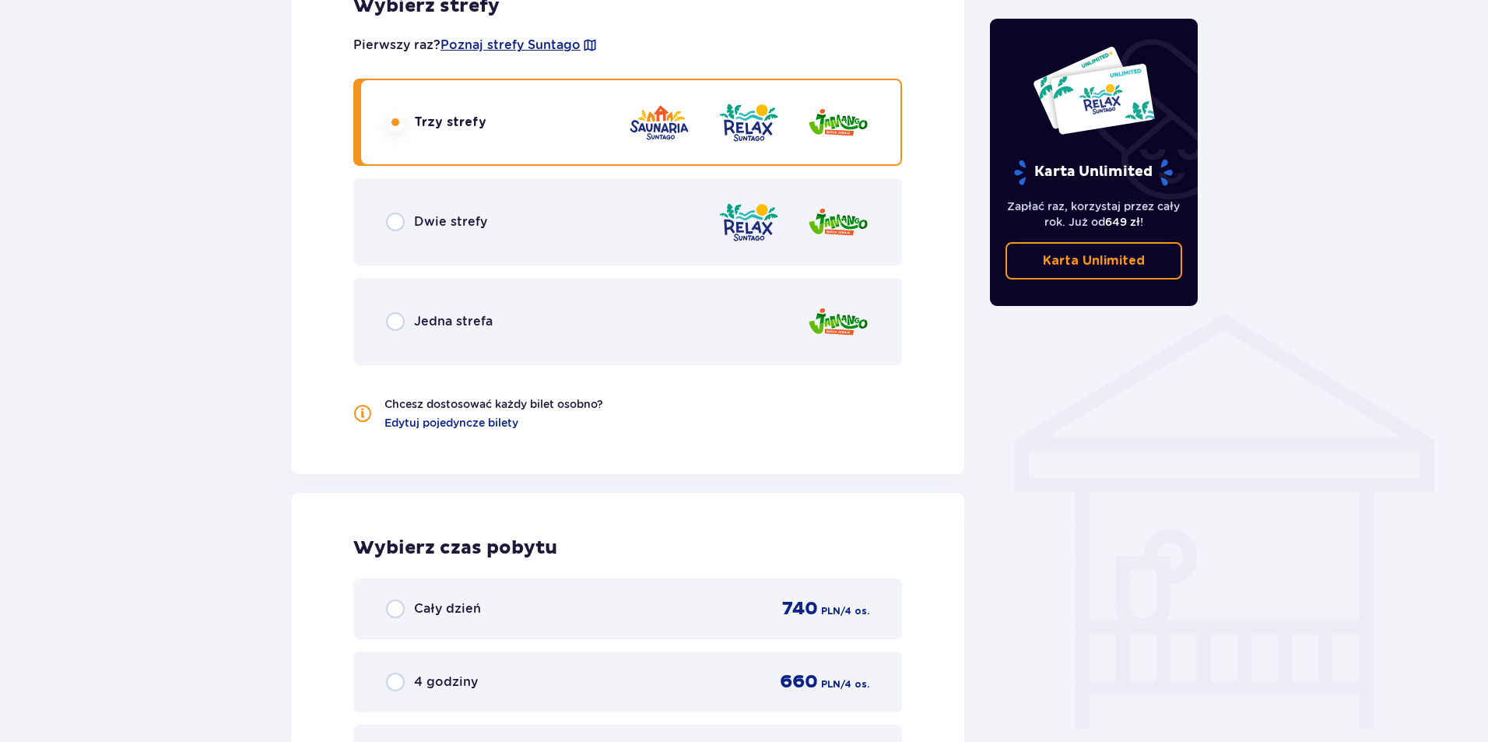
click at [476, 296] on div "Jedna strefa" at bounding box center [627, 321] width 549 height 87
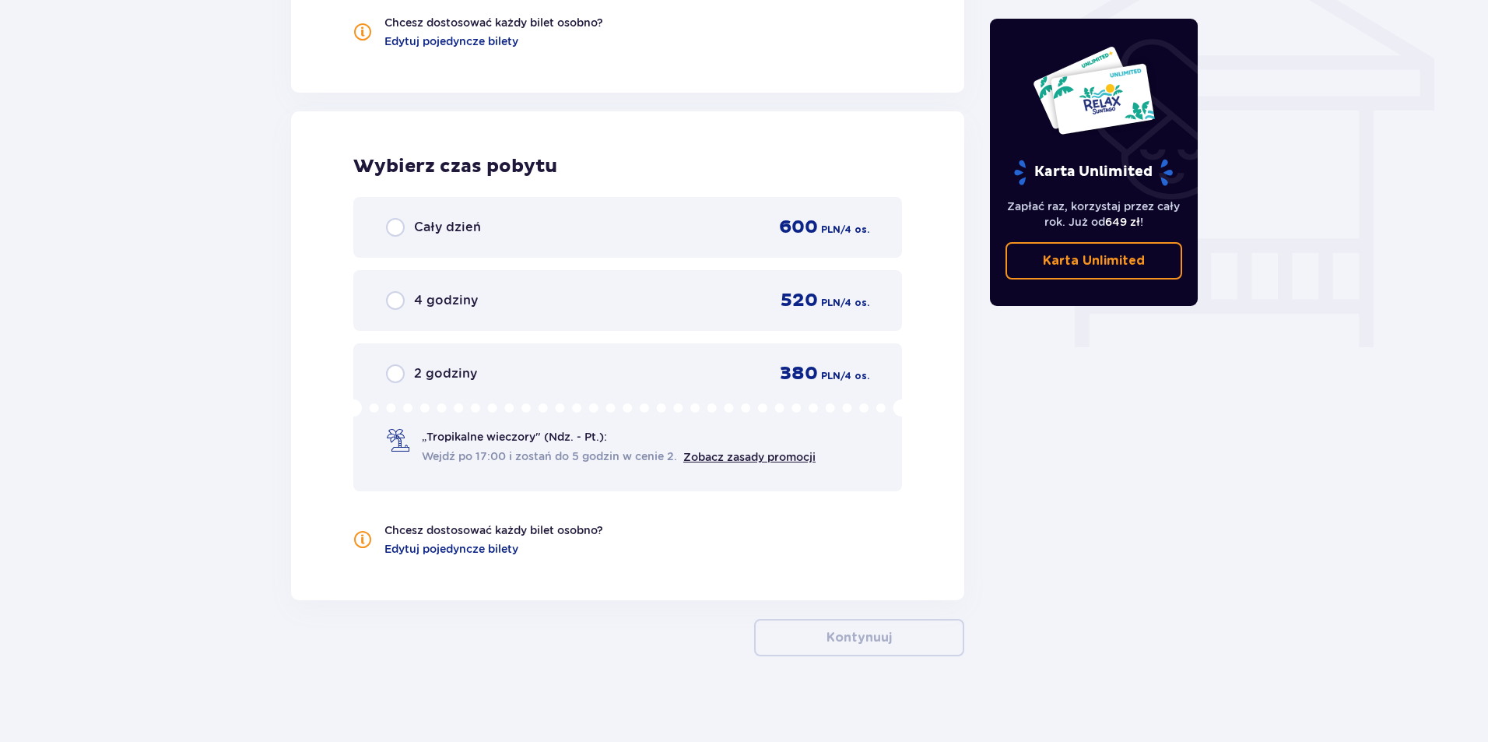
scroll to position [1339, 0]
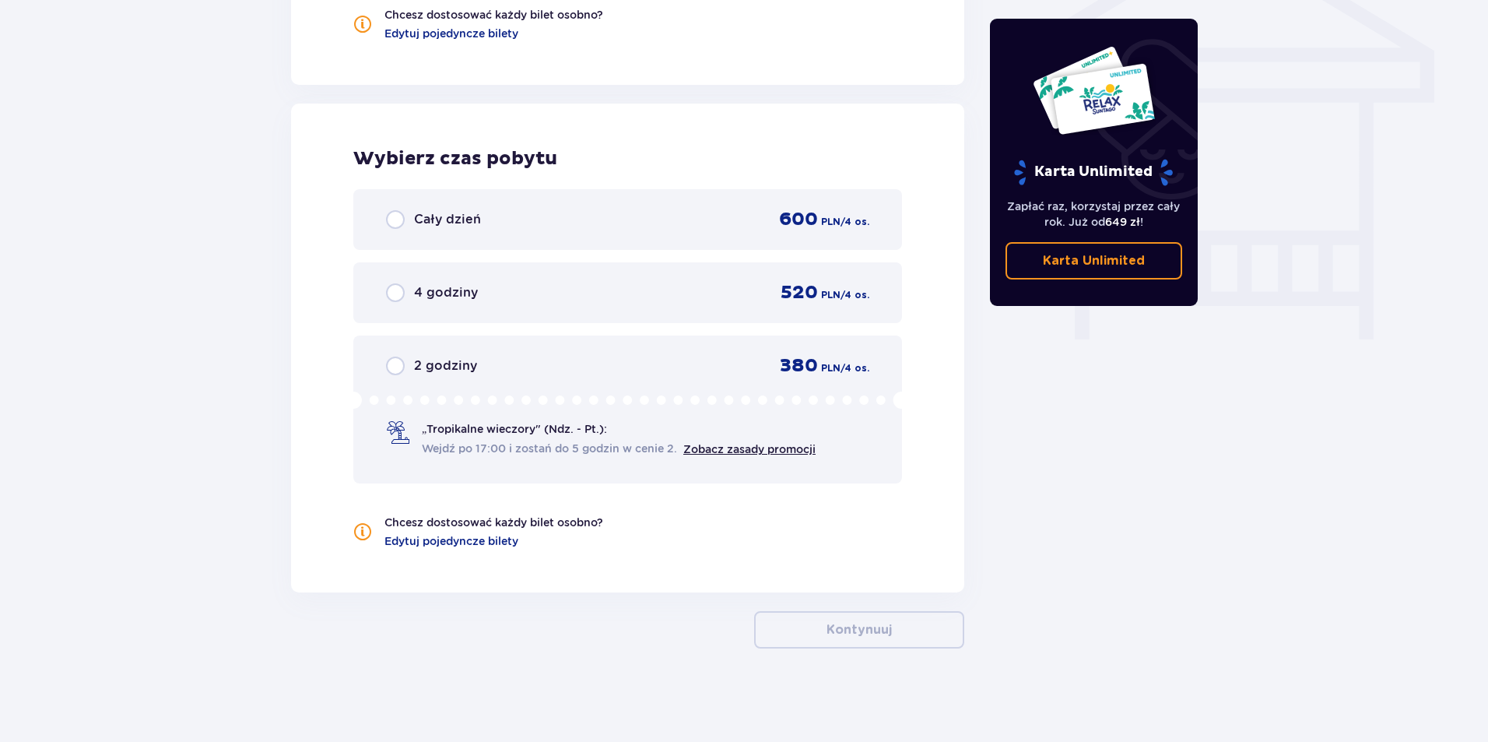
click at [472, 234] on div "Cały dzień 600 PLN / 4 os." at bounding box center [627, 219] width 549 height 61
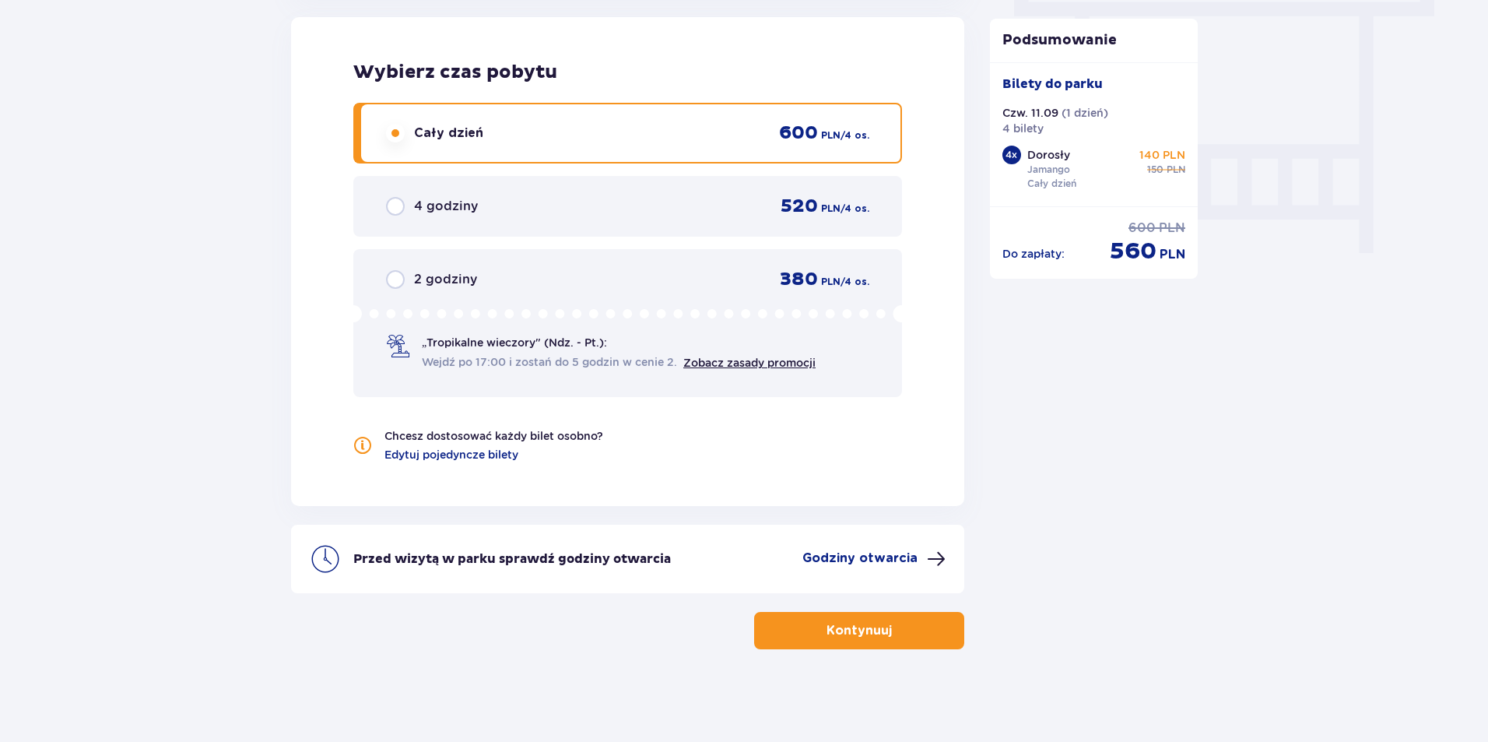
scroll to position [1427, 0]
click at [437, 290] on div "2 godziny 380 PLN / 4 os." at bounding box center [627, 278] width 483 height 23
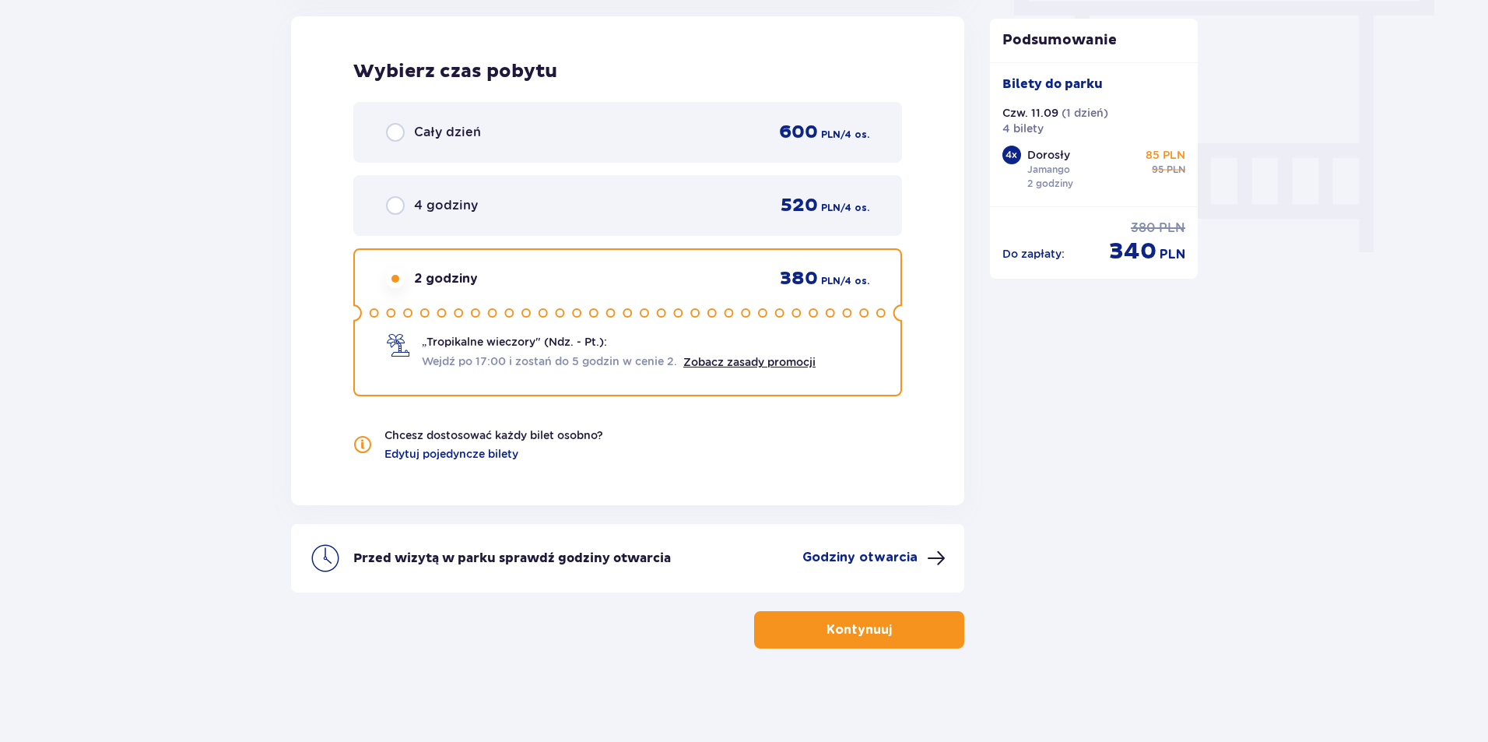
click at [581, 206] on div "4 godziny 520 PLN / 4 os." at bounding box center [627, 205] width 483 height 23
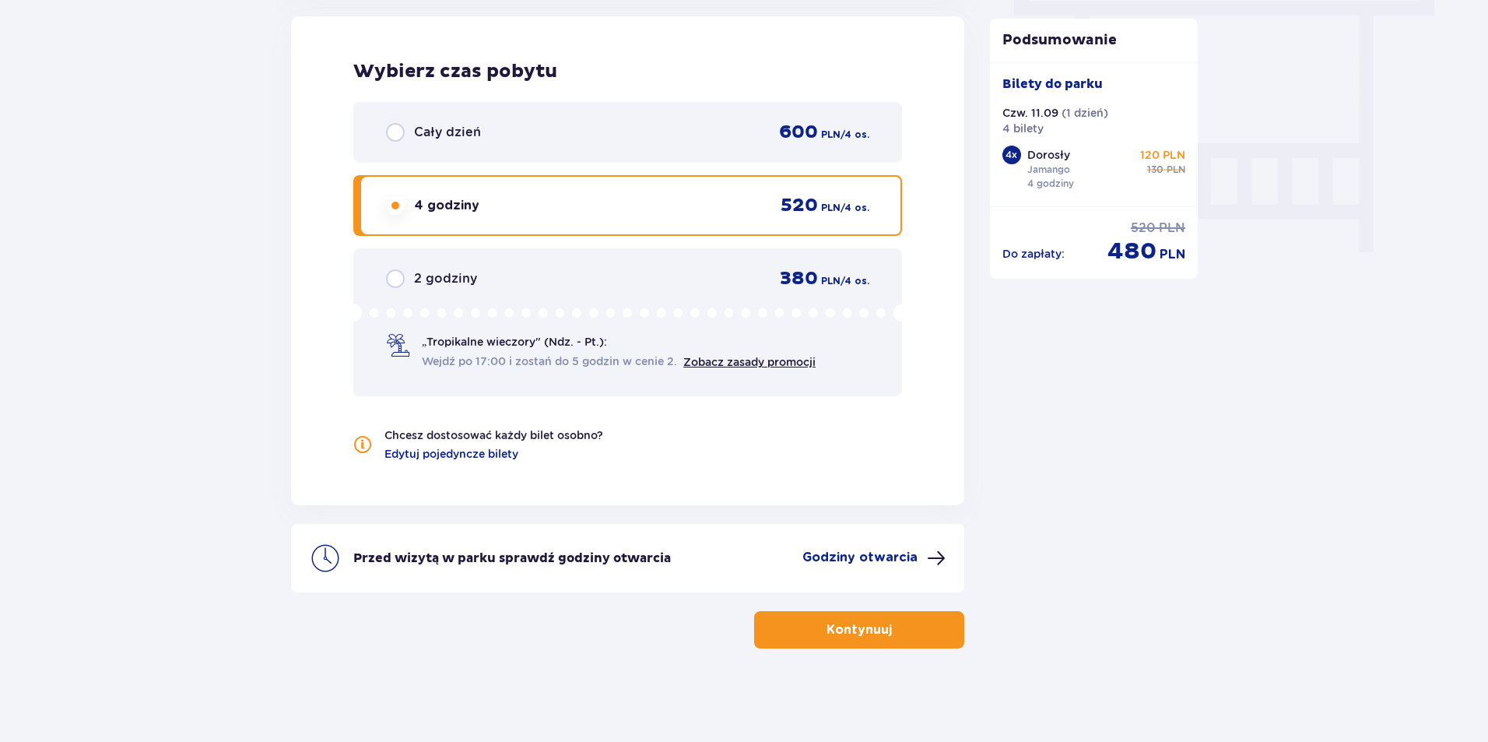
click at [641, 141] on div "Cały dzień 600 PLN / 4 os." at bounding box center [627, 132] width 483 height 23
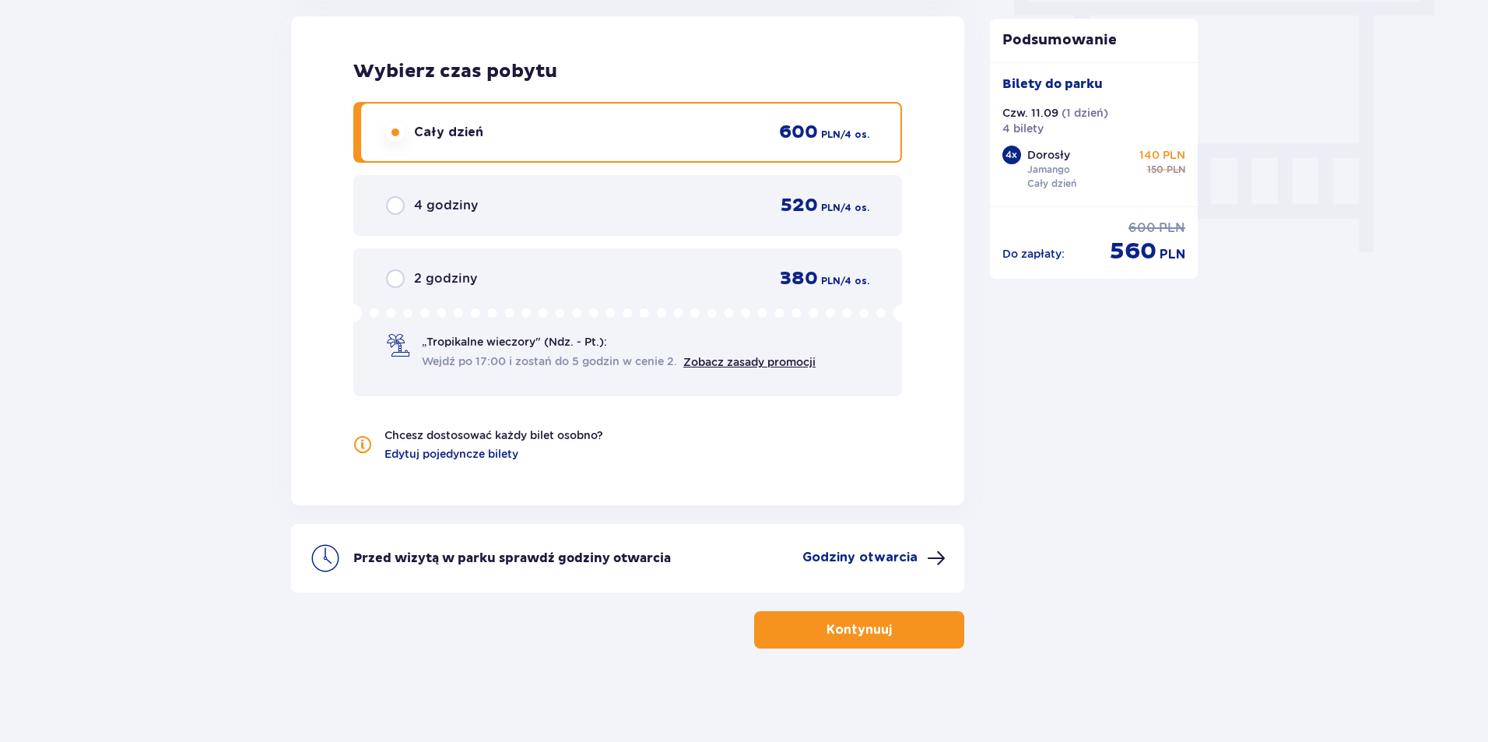
click at [610, 207] on div "4 godziny 520 PLN / 4 os." at bounding box center [627, 205] width 483 height 23
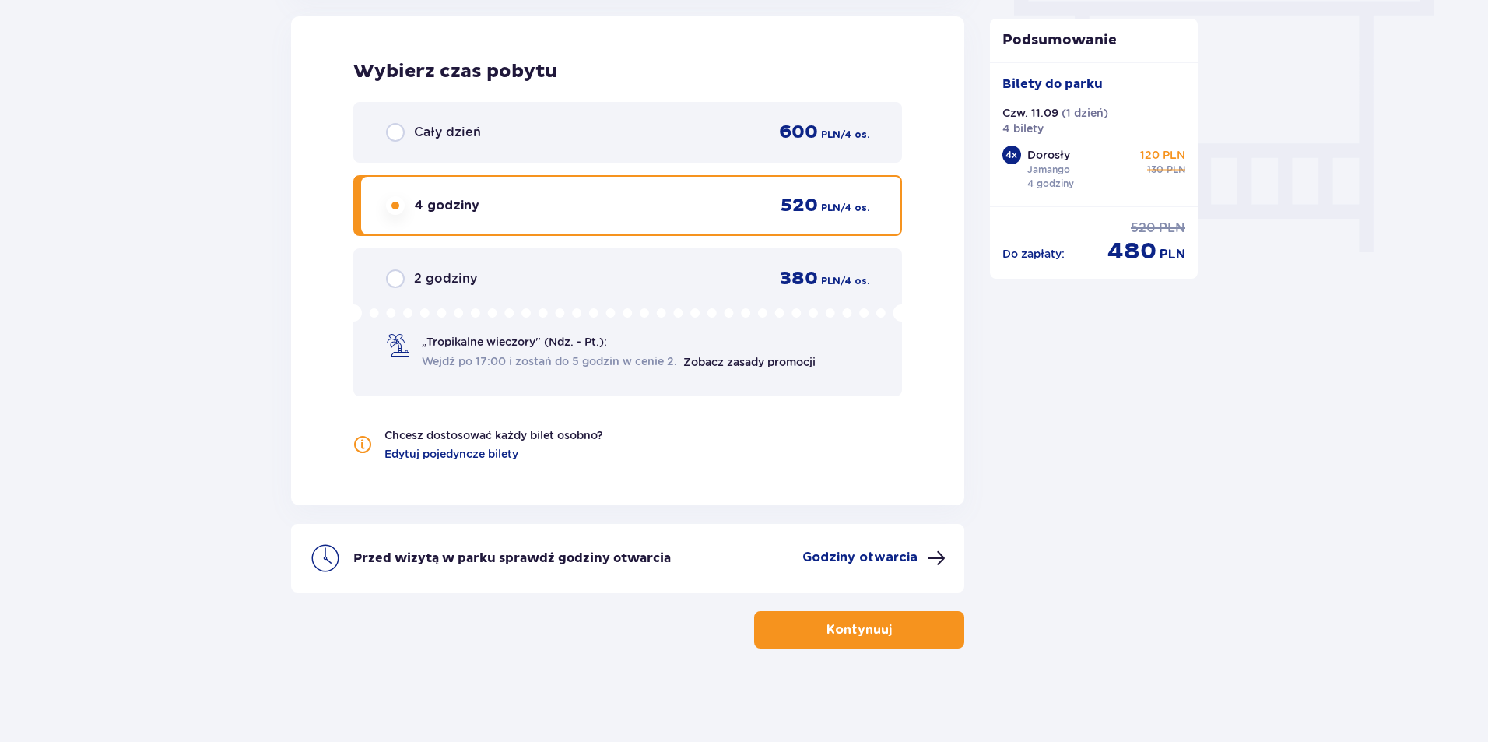
click at [893, 558] on p "Godziny otwarcia" at bounding box center [859, 557] width 115 height 17
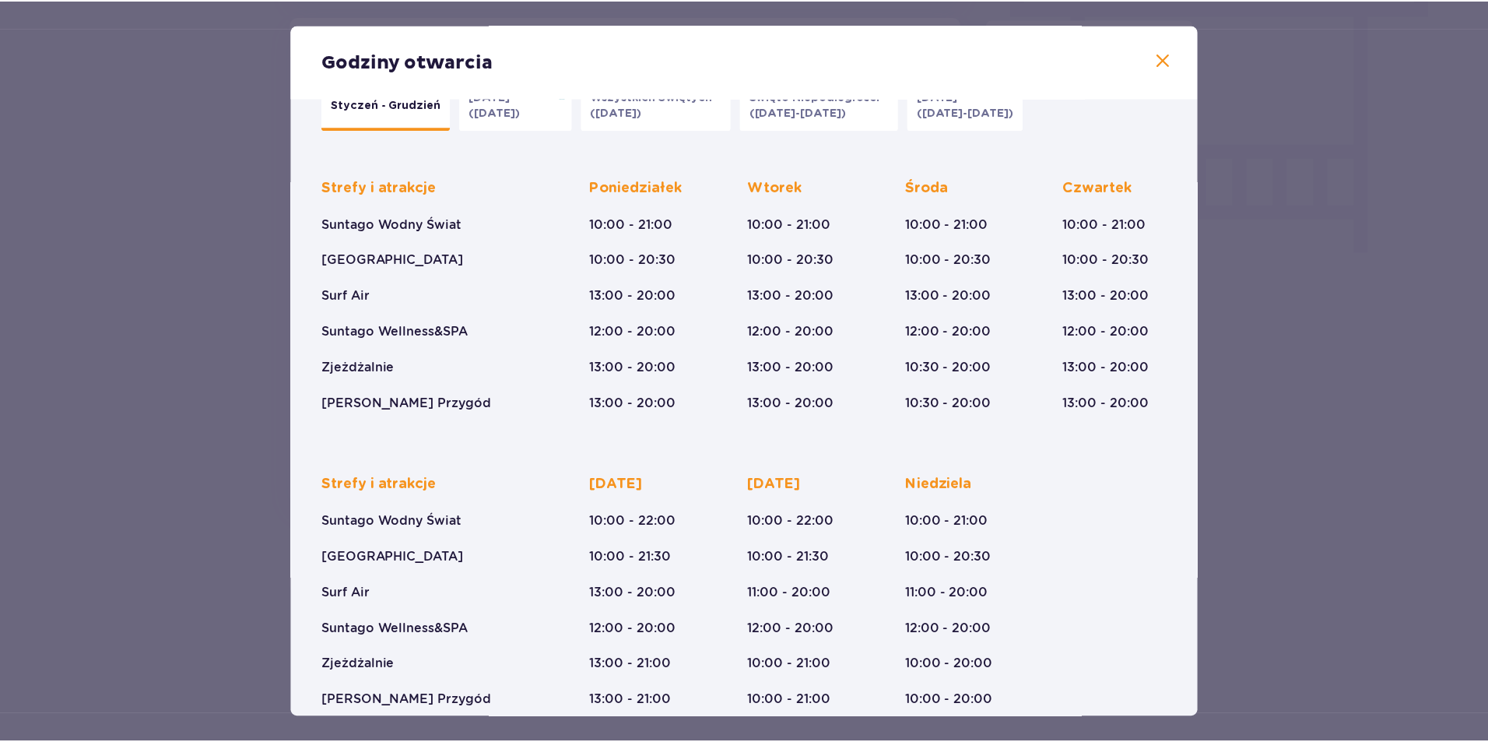
scroll to position [66, 0]
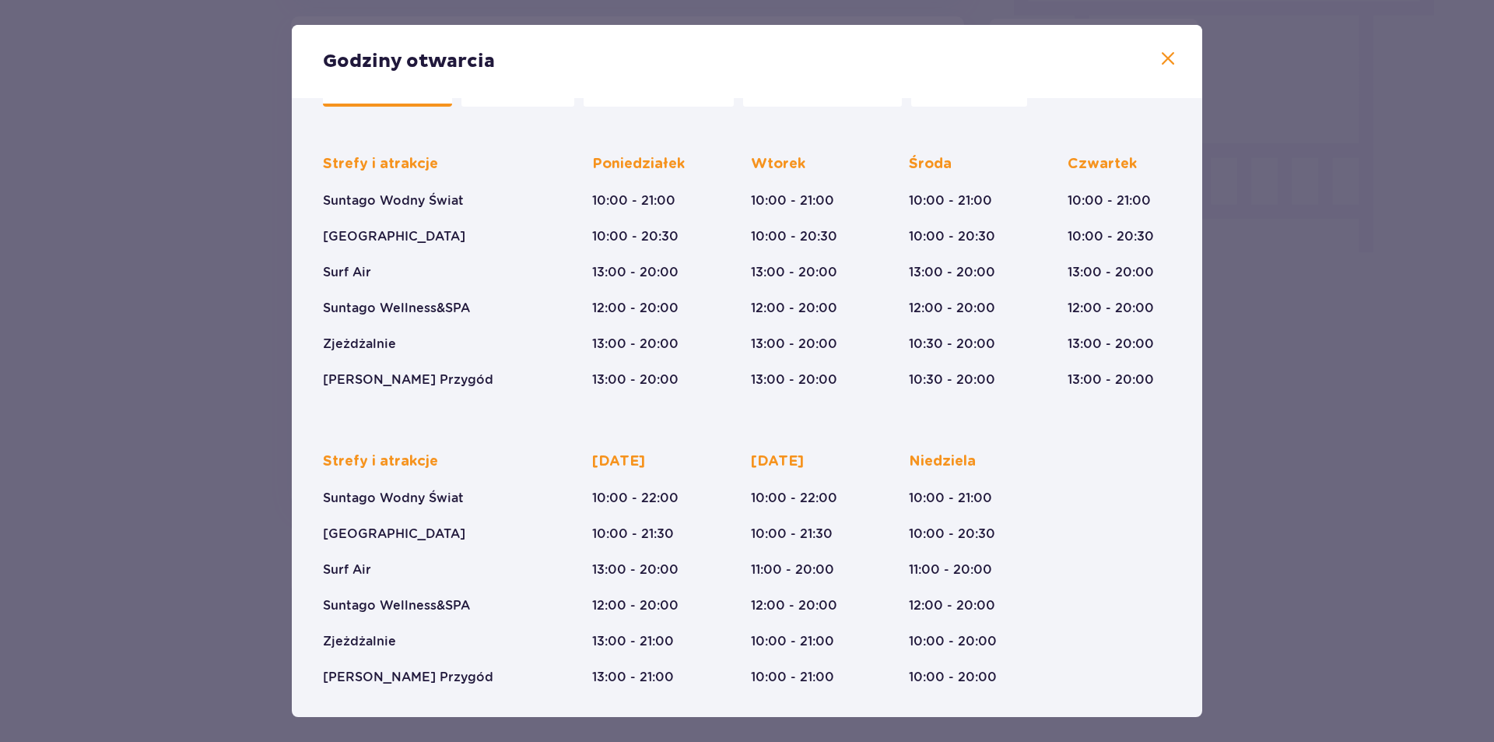
click at [1159, 57] on span at bounding box center [1168, 59] width 19 height 19
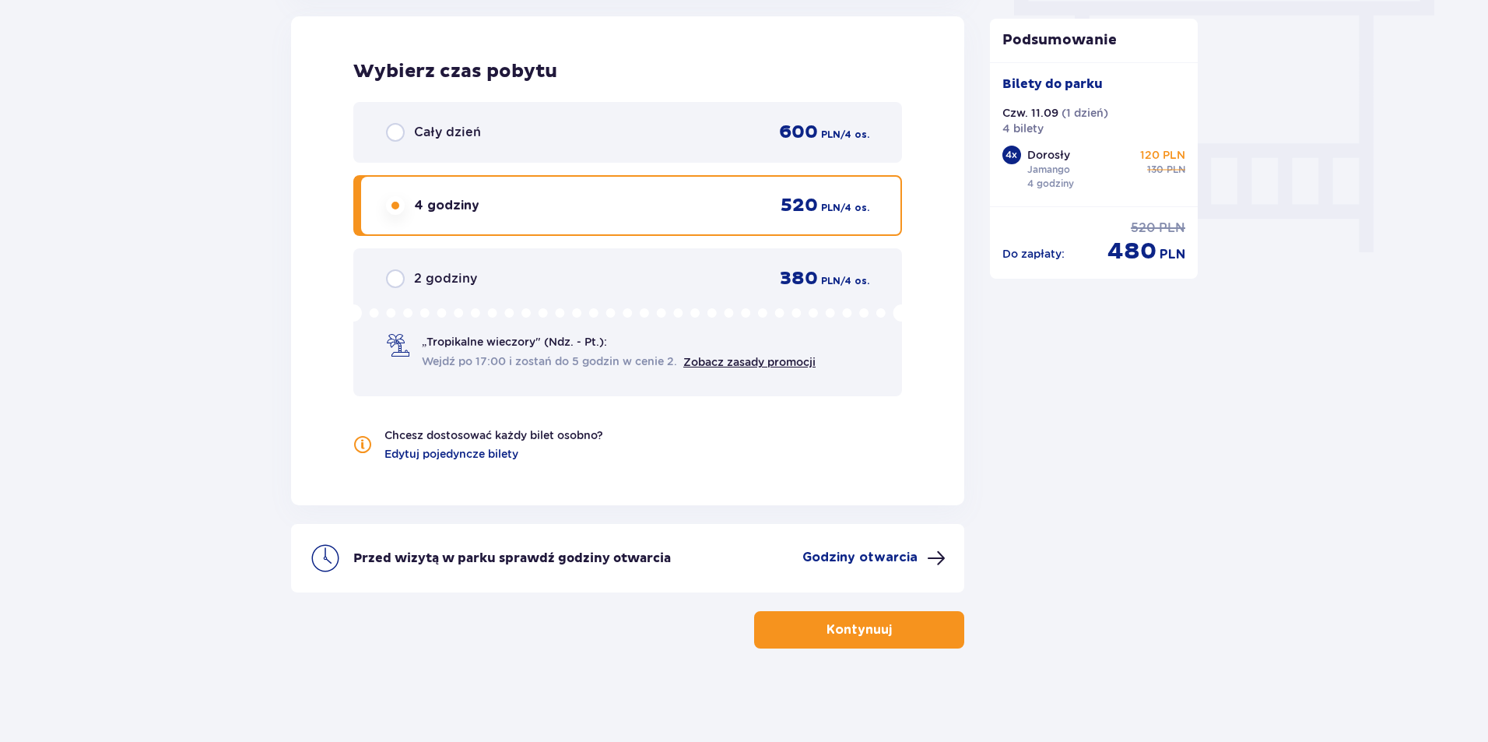
click at [841, 561] on p "Godziny otwarcia" at bounding box center [859, 557] width 115 height 17
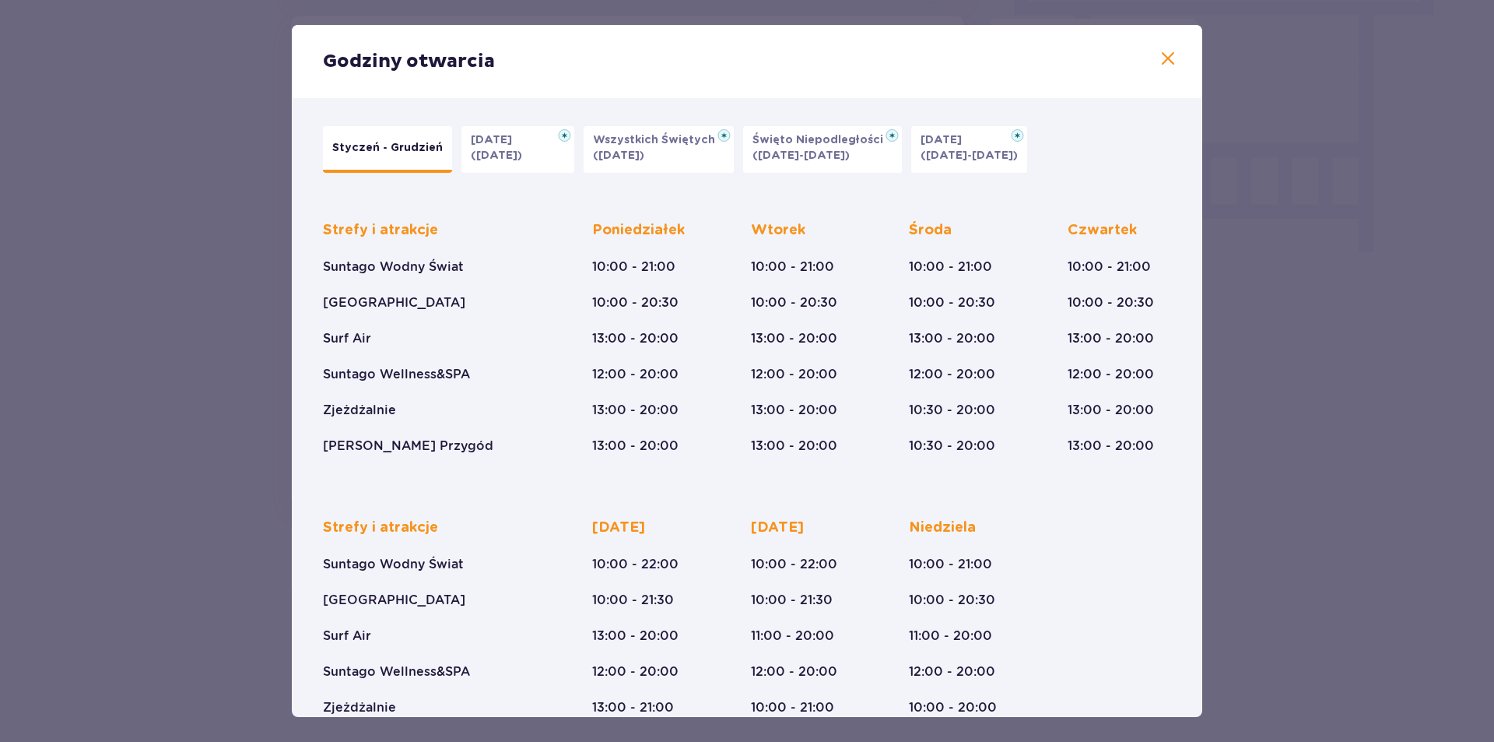
click at [1304, 380] on div "Godziny otwarcia Styczeń - Grudzień Halloween (31.10.25) Wszystkich Świętych (0…" at bounding box center [747, 371] width 1494 height 742
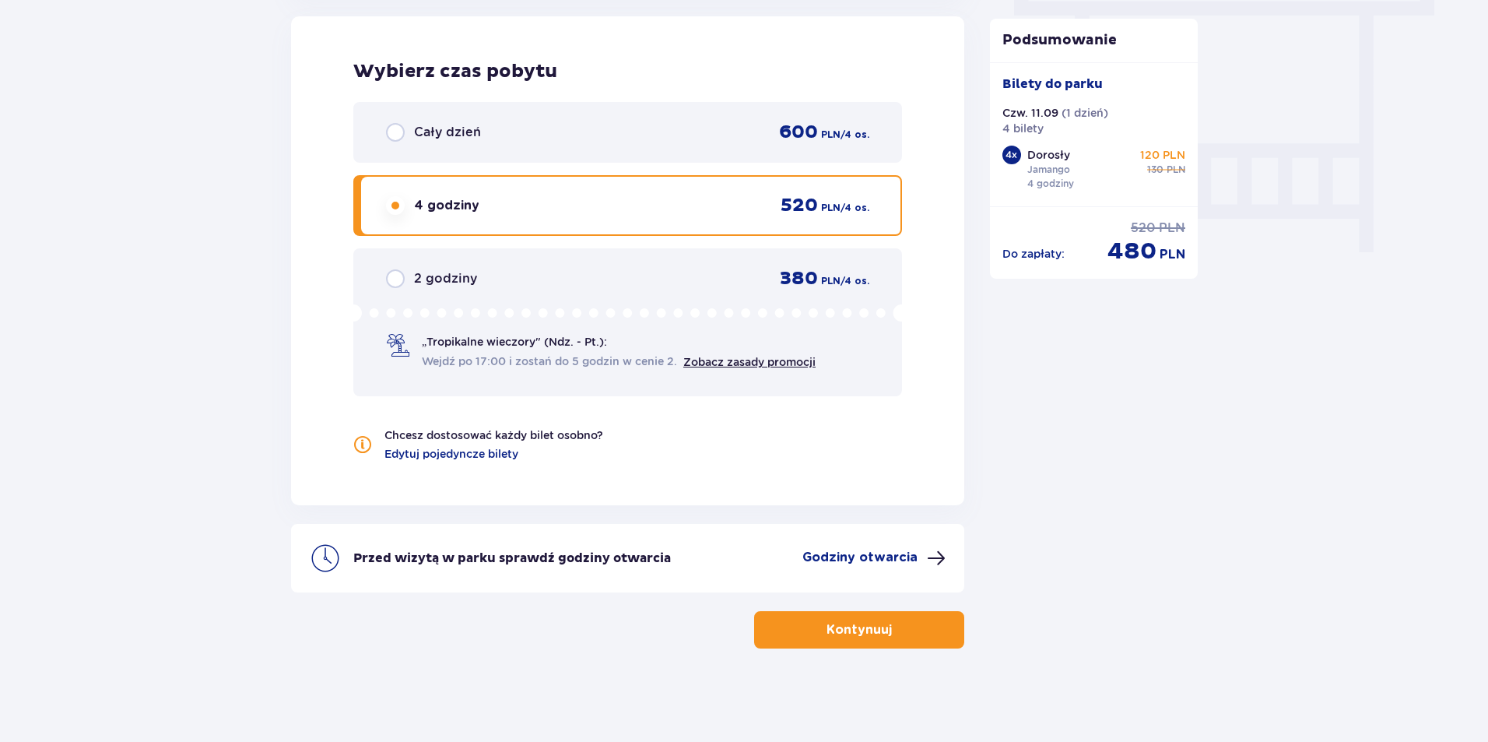
click at [880, 627] on button "Kontynuuj" at bounding box center [859, 629] width 210 height 37
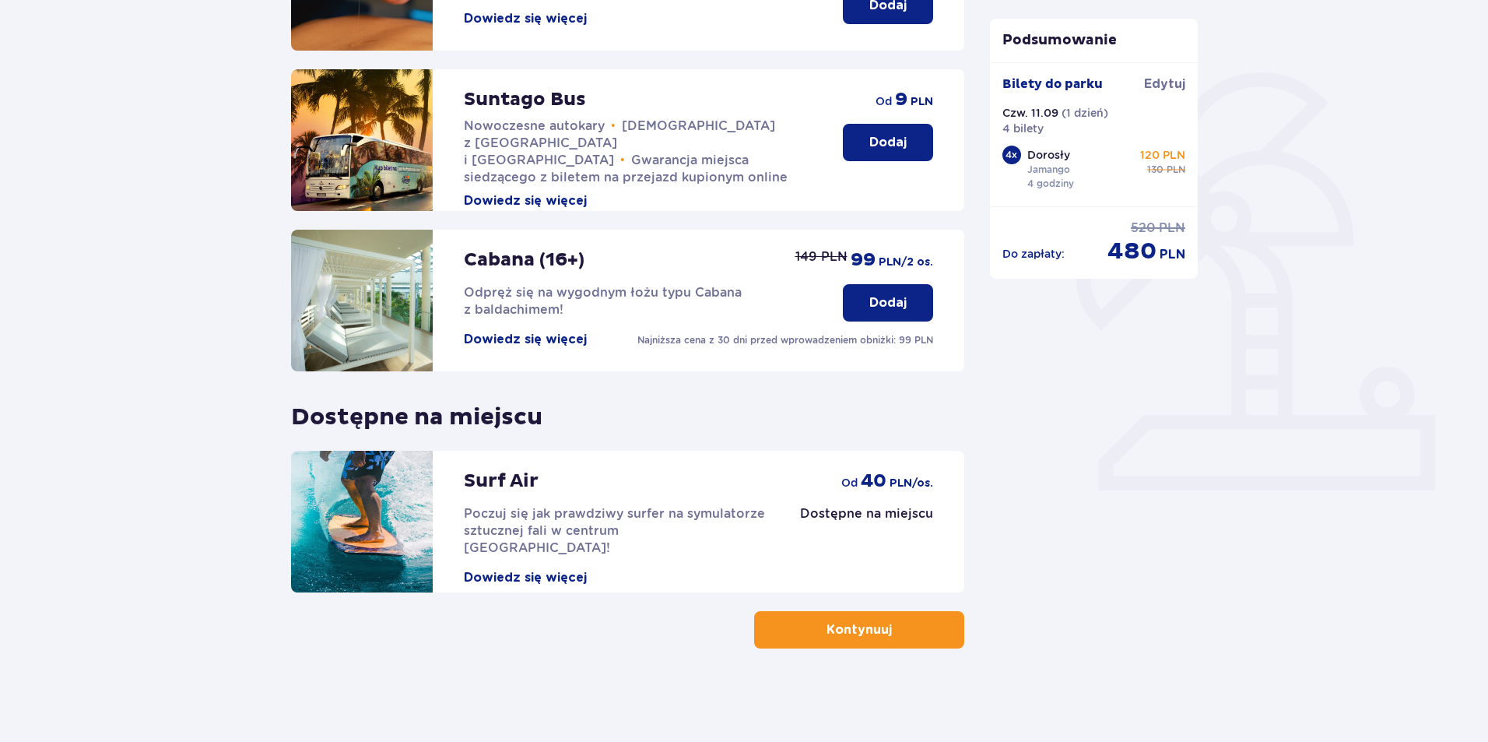
click at [827, 623] on p "Kontynuuj" at bounding box center [859, 629] width 65 height 17
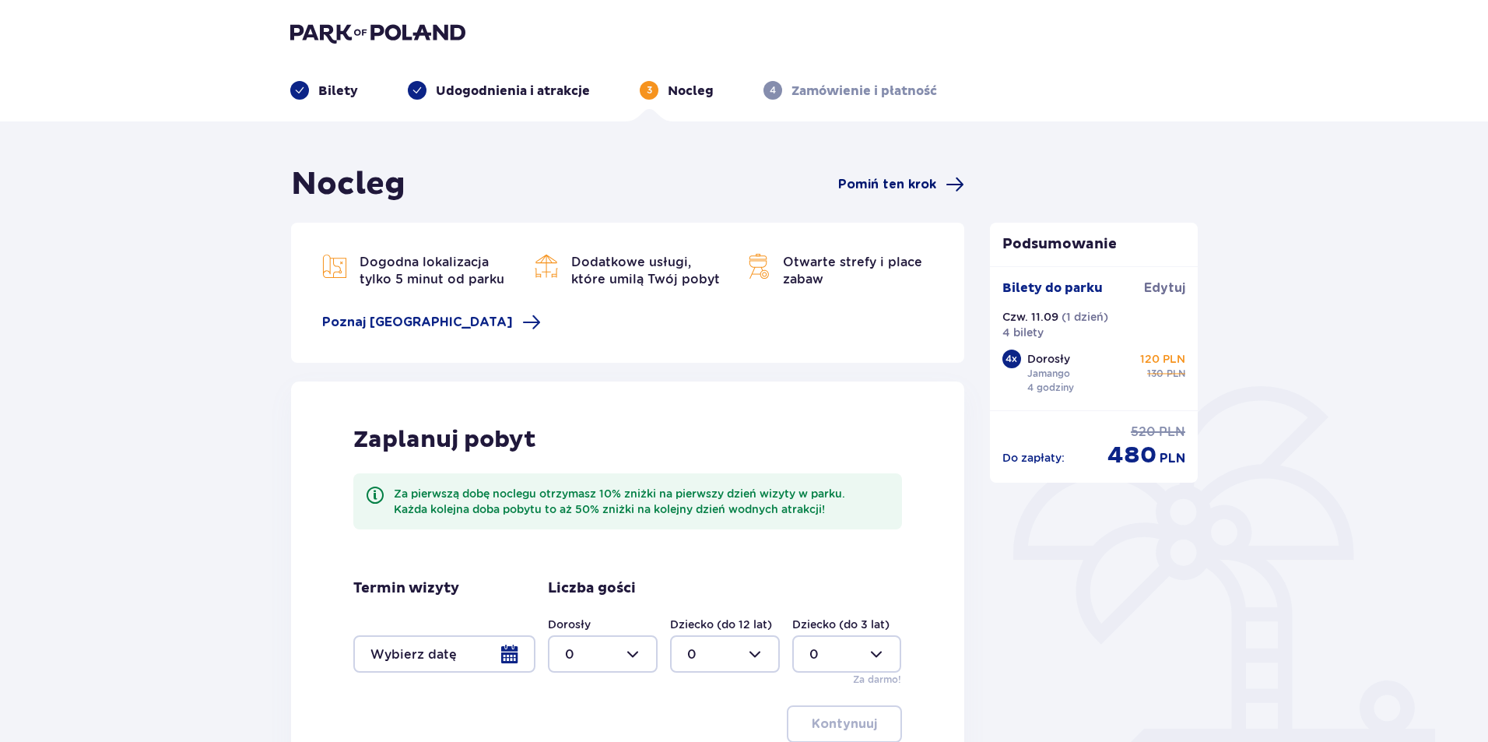
click at [911, 175] on span "Pomiń ten krok" at bounding box center [901, 184] width 126 height 19
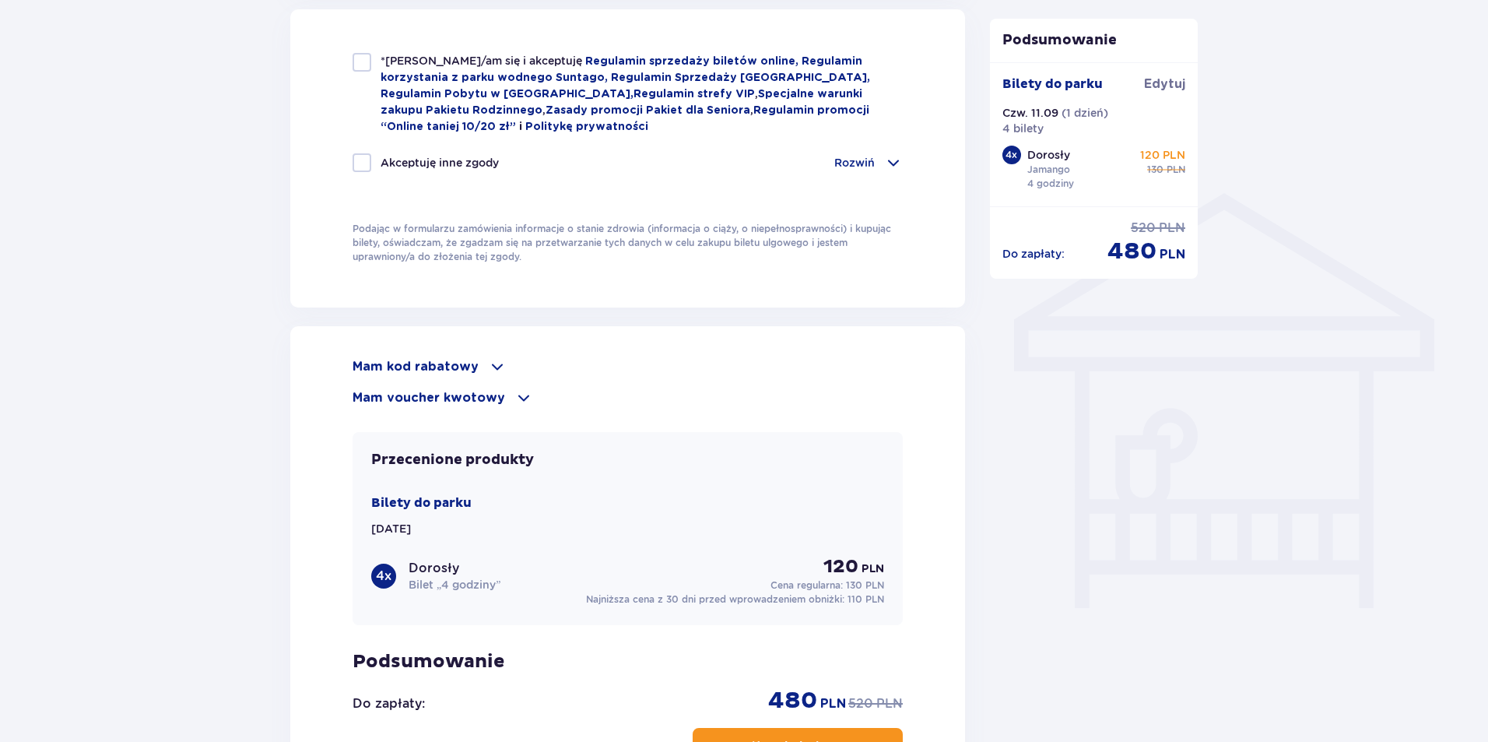
scroll to position [1090, 0]
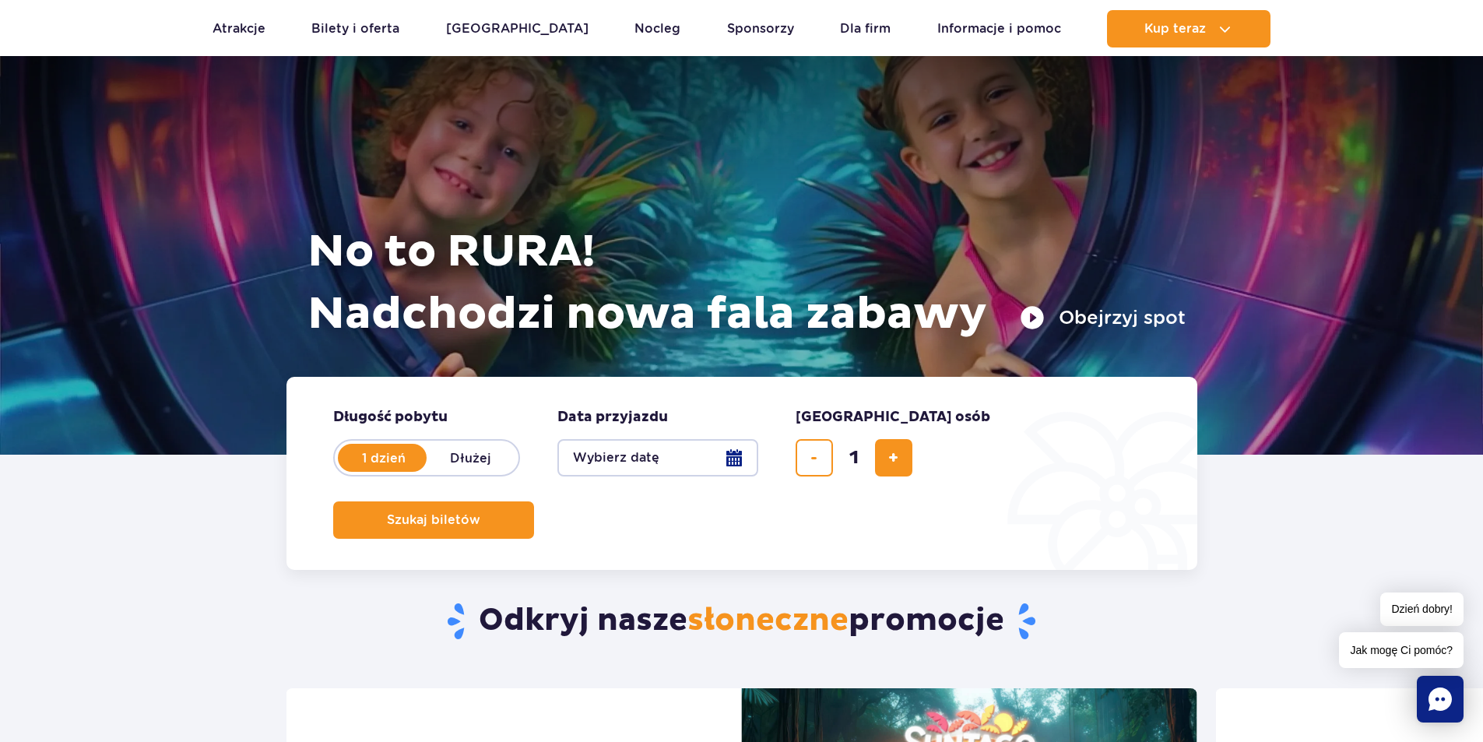
scroll to position [545, 0]
